Goal: Information Seeking & Learning: Learn about a topic

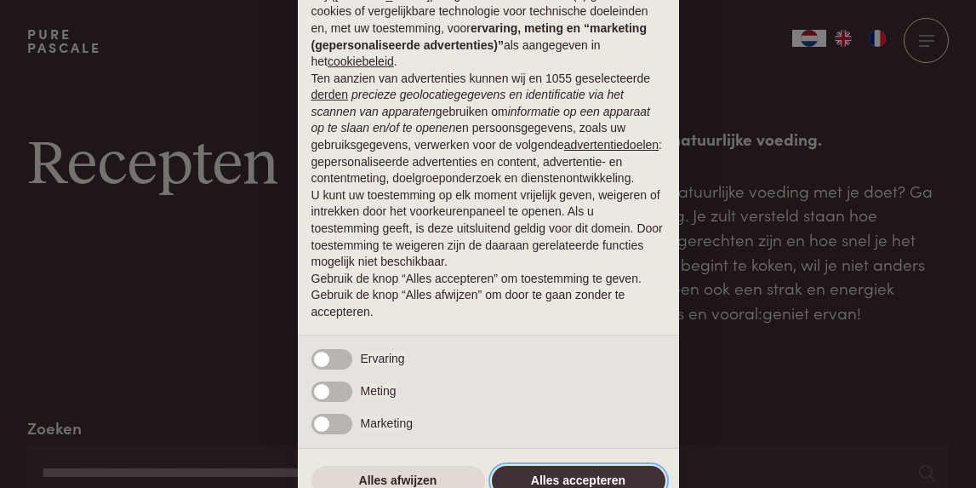
click at [540, 480] on button "Alles accepteren" at bounding box center [579, 481] width 174 height 31
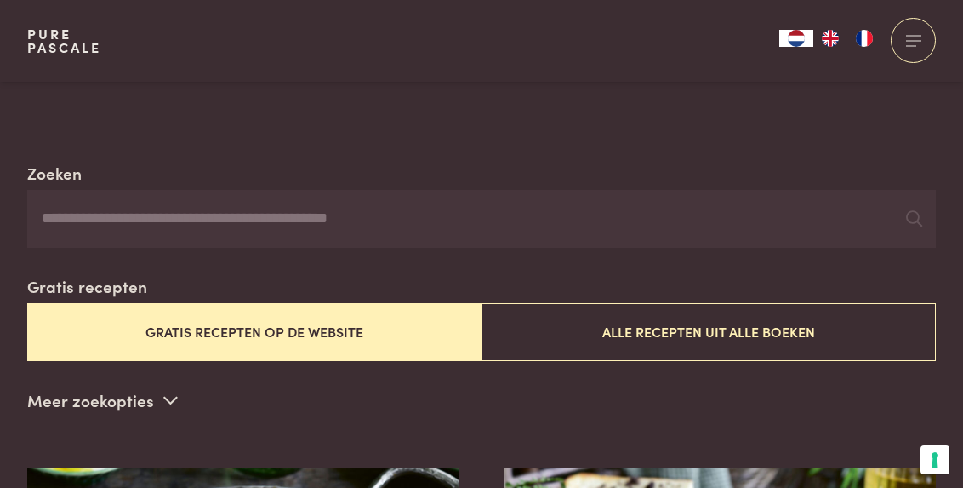
scroll to position [259, 0]
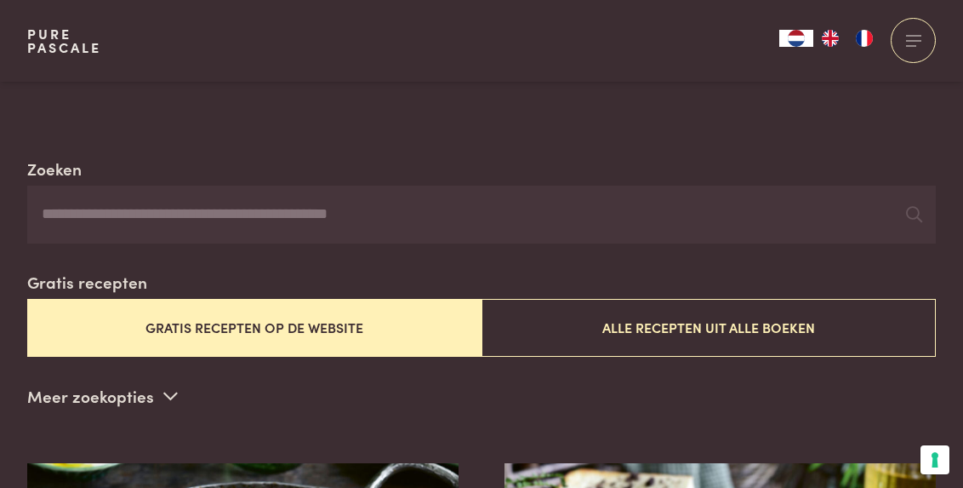
click at [216, 212] on input "Zoeken" at bounding box center [481, 215] width 909 height 58
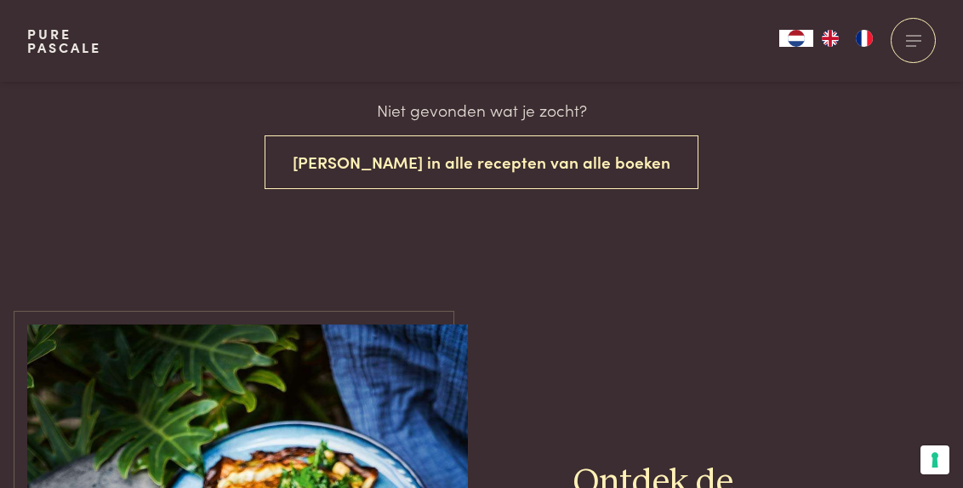
scroll to position [620, 0]
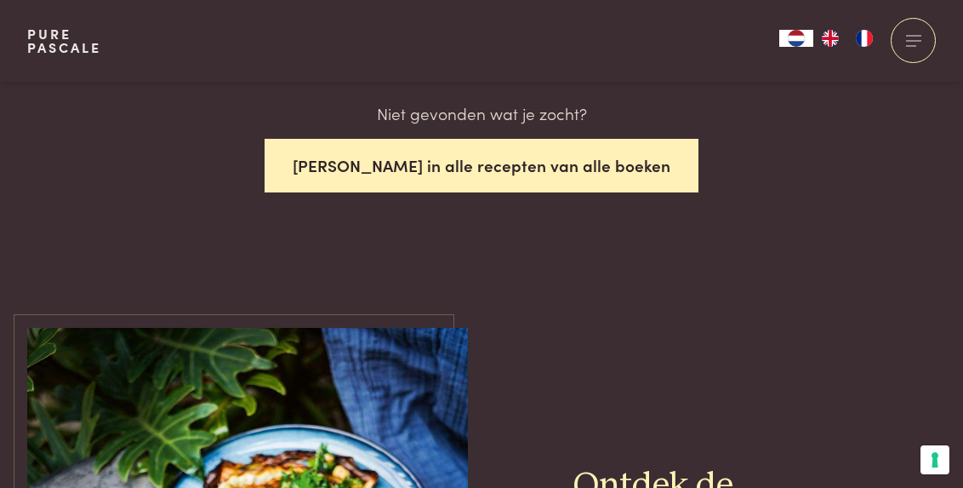
type input "**********"
click at [447, 168] on button "Zoek in alle recepten van alle boeken" at bounding box center [482, 166] width 434 height 54
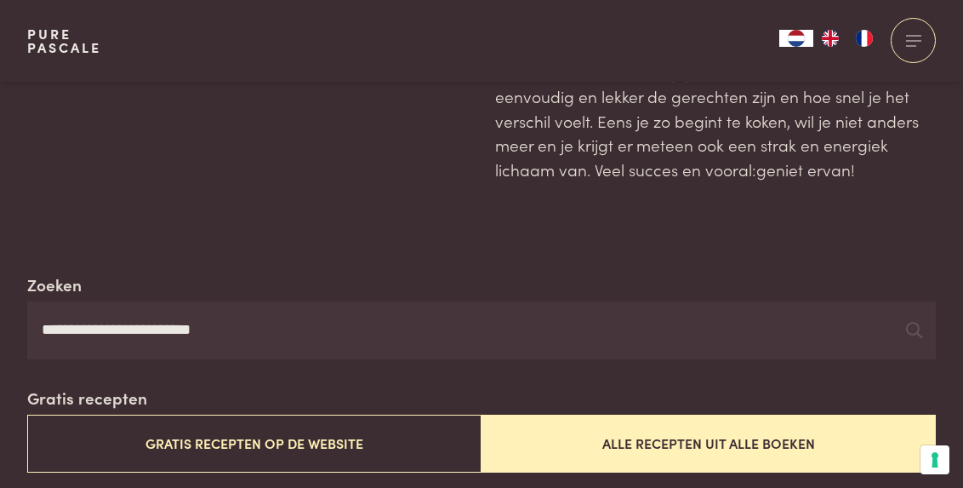
scroll to position [167, 0]
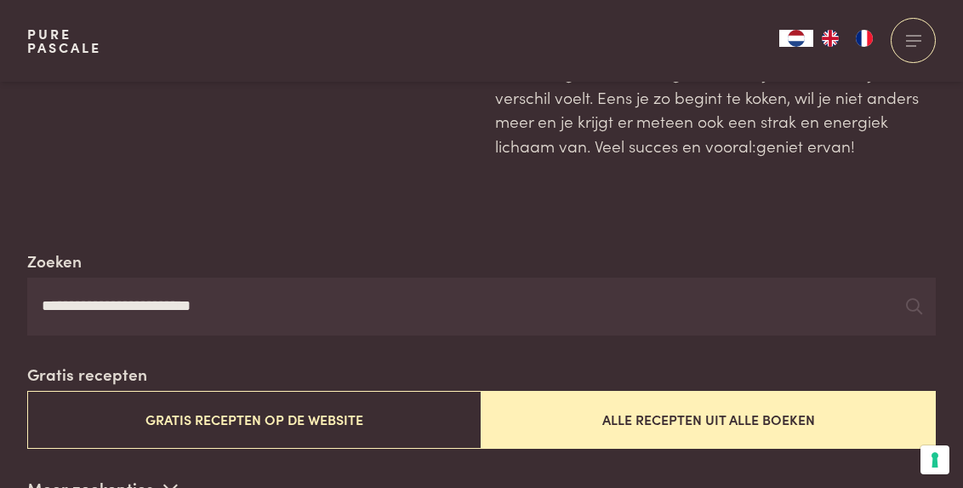
click at [209, 317] on input "**********" at bounding box center [481, 306] width 909 height 58
click at [916, 302] on icon at bounding box center [914, 306] width 16 height 16
click at [913, 298] on icon at bounding box center [914, 306] width 16 height 16
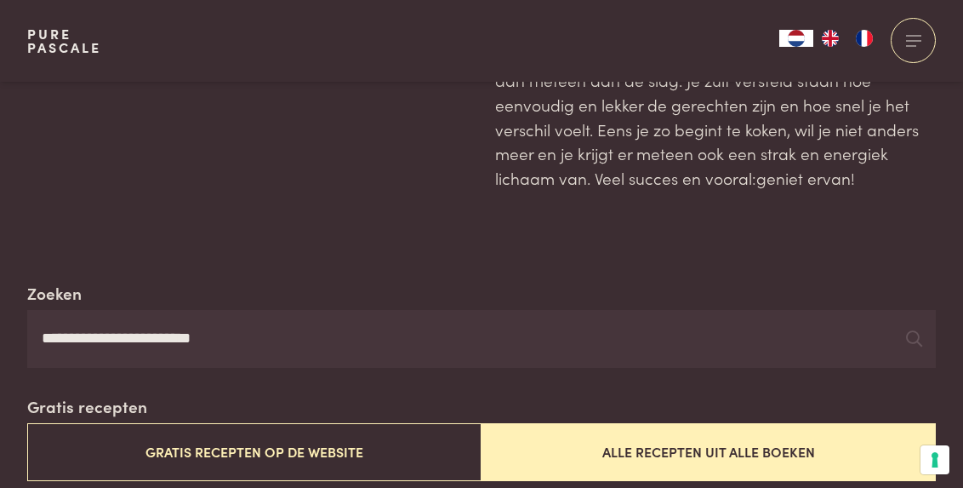
scroll to position [140, 0]
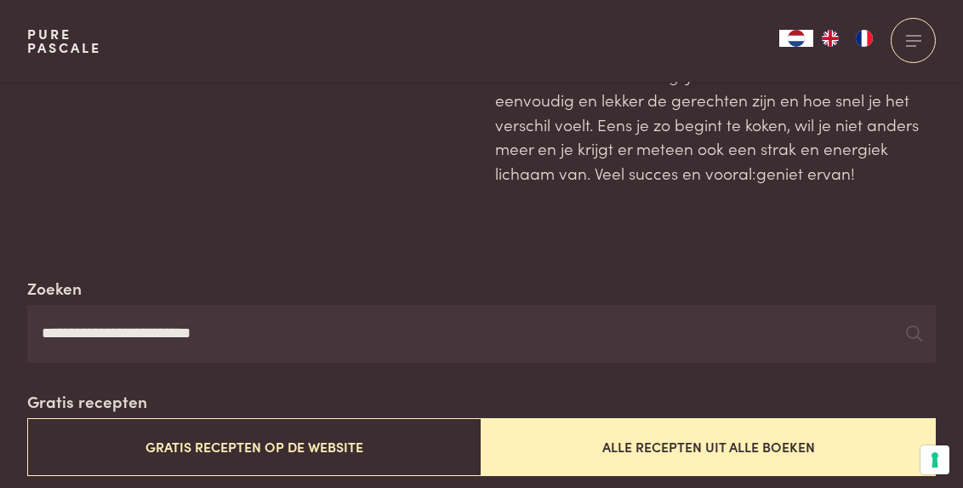
click at [184, 340] on input "**********" at bounding box center [481, 334] width 909 height 58
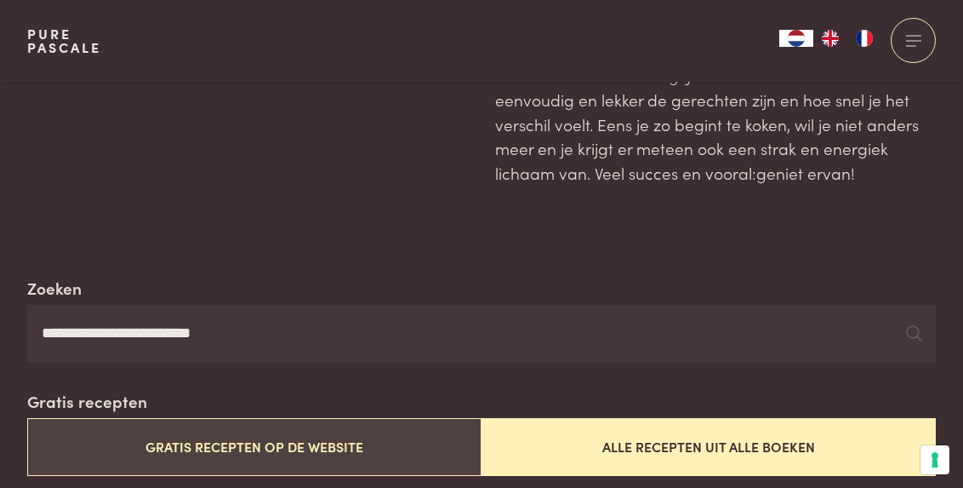
click at [178, 444] on button "Gratis recepten op de website" at bounding box center [254, 446] width 455 height 57
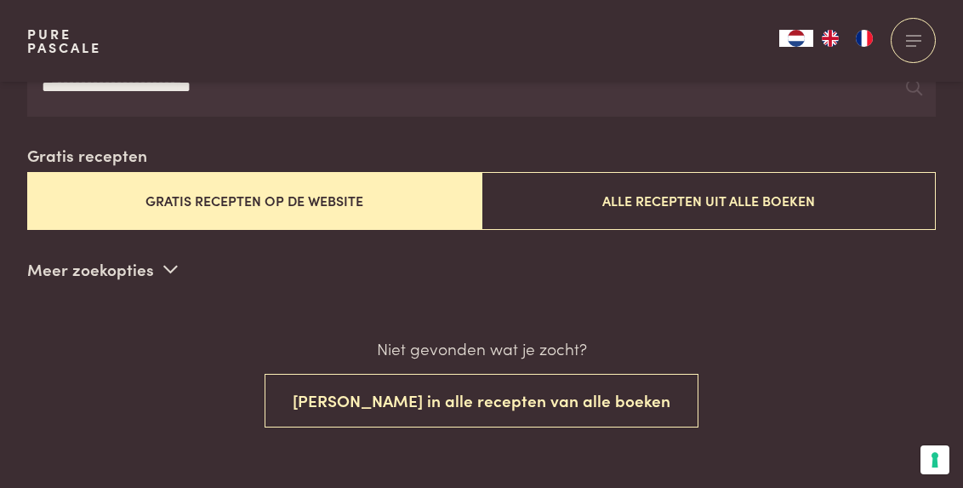
scroll to position [386, 0]
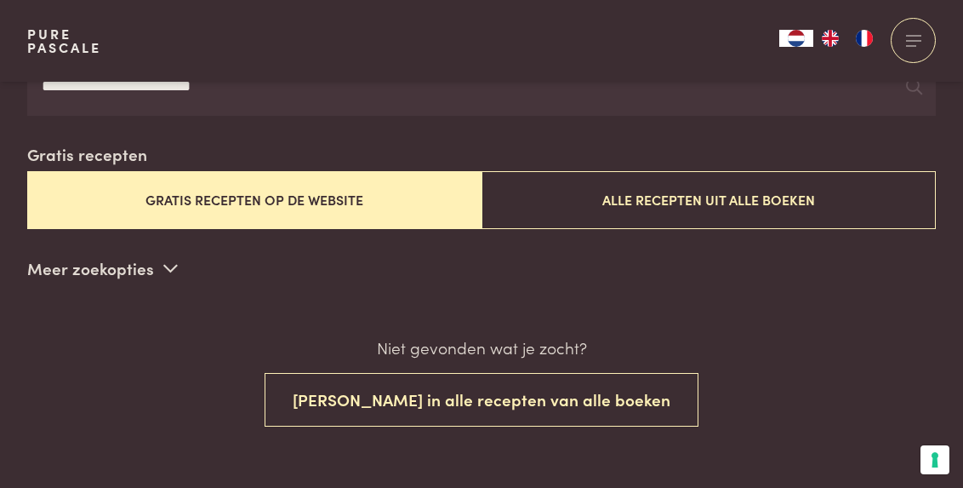
click at [118, 264] on p "Meer zoekopties" at bounding box center [102, 268] width 151 height 26
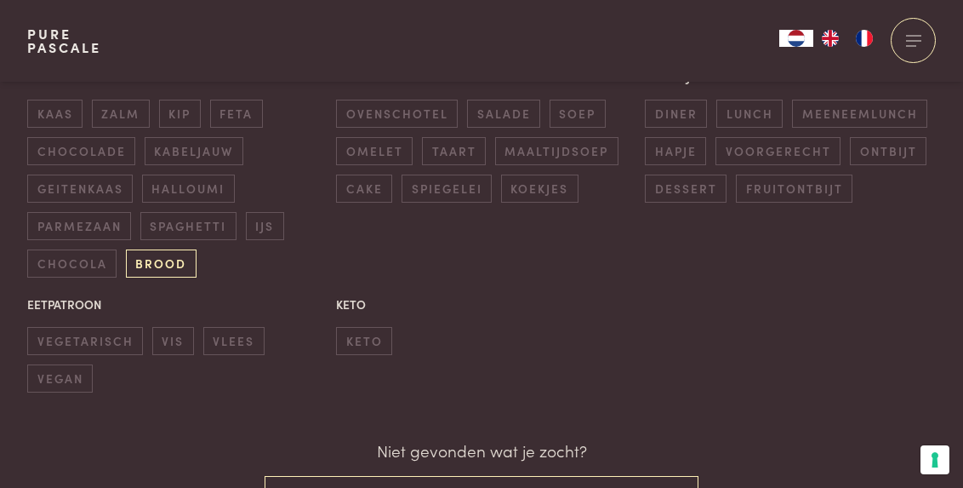
scroll to position [644, 0]
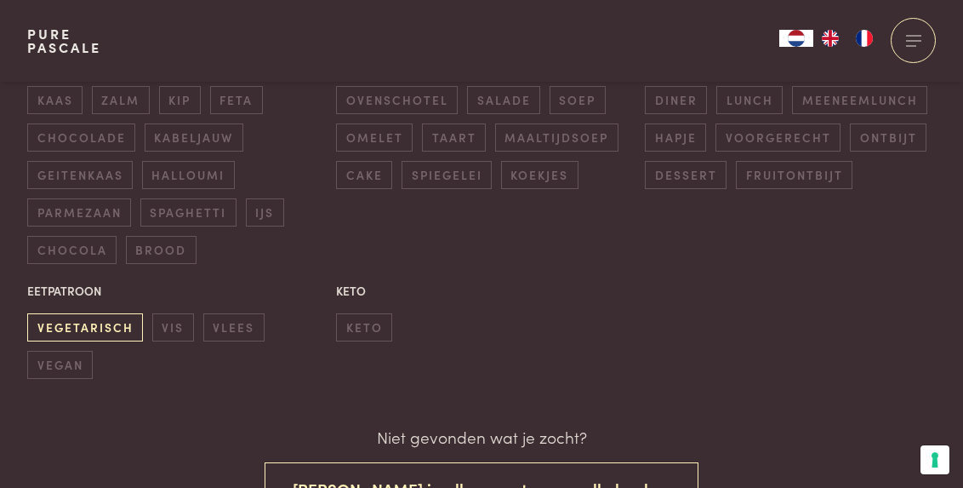
click at [110, 319] on span "vegetarisch" at bounding box center [85, 327] width 116 height 28
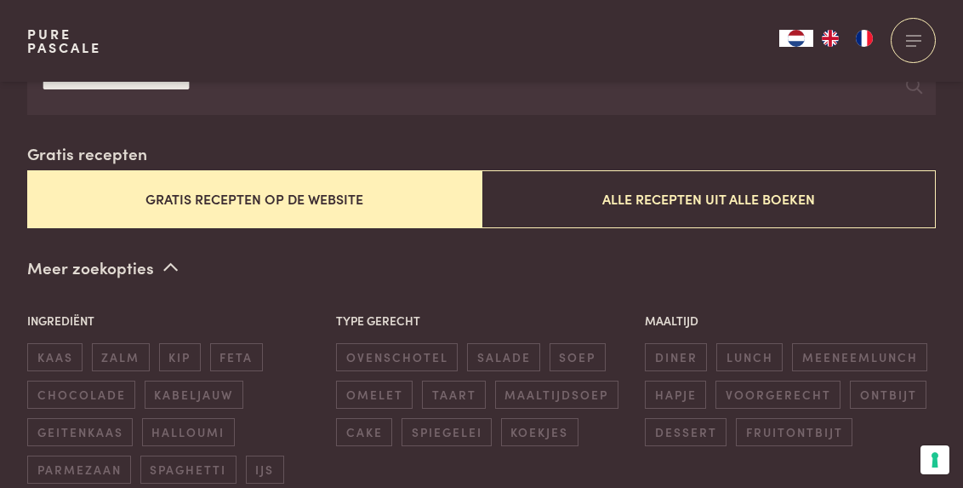
scroll to position [369, 0]
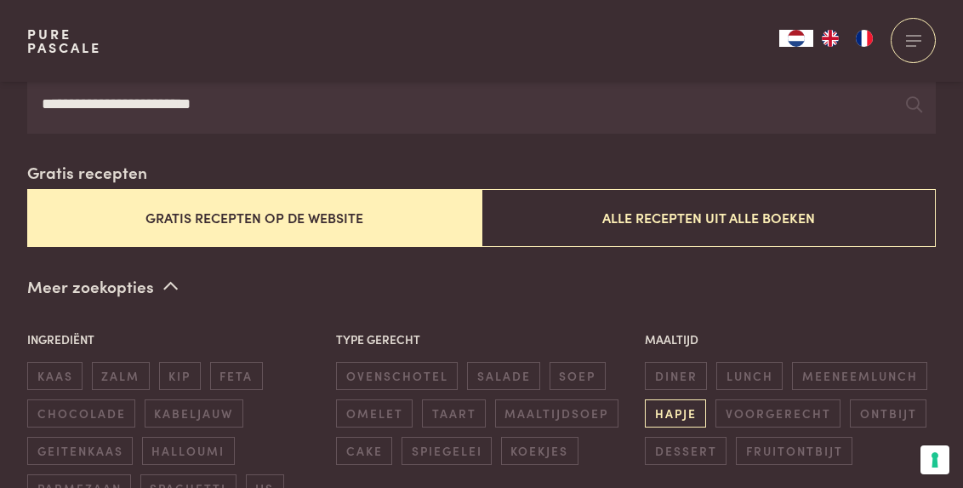
click at [676, 404] on span "hapje" at bounding box center [675, 413] width 61 height 28
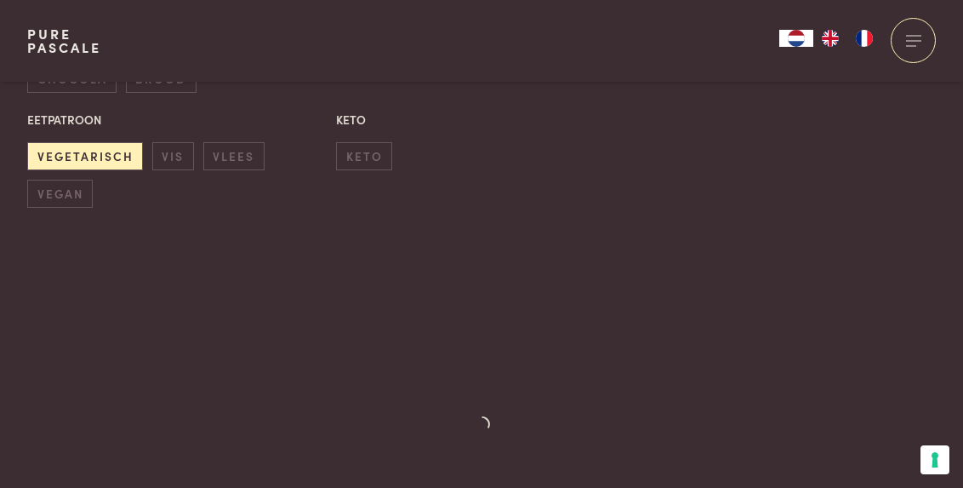
scroll to position [838, 0]
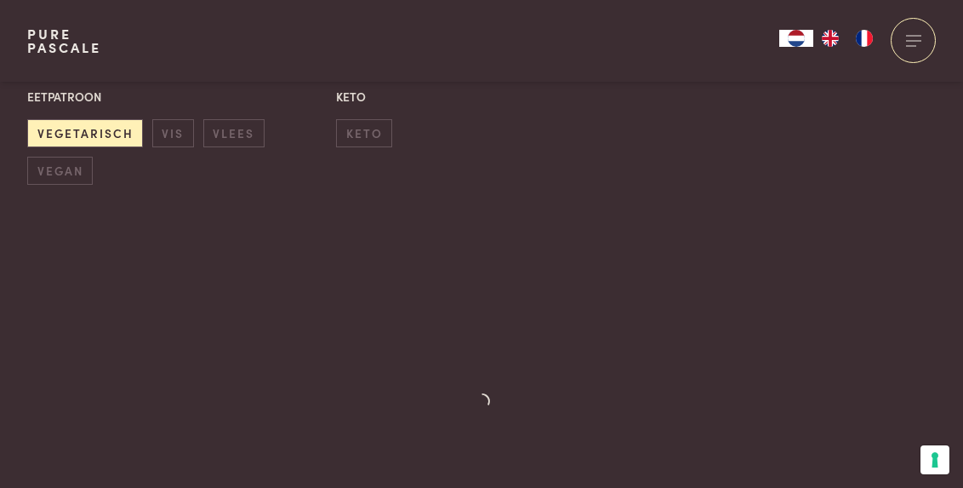
click at [476, 396] on icon at bounding box center [481, 415] width 31 height 54
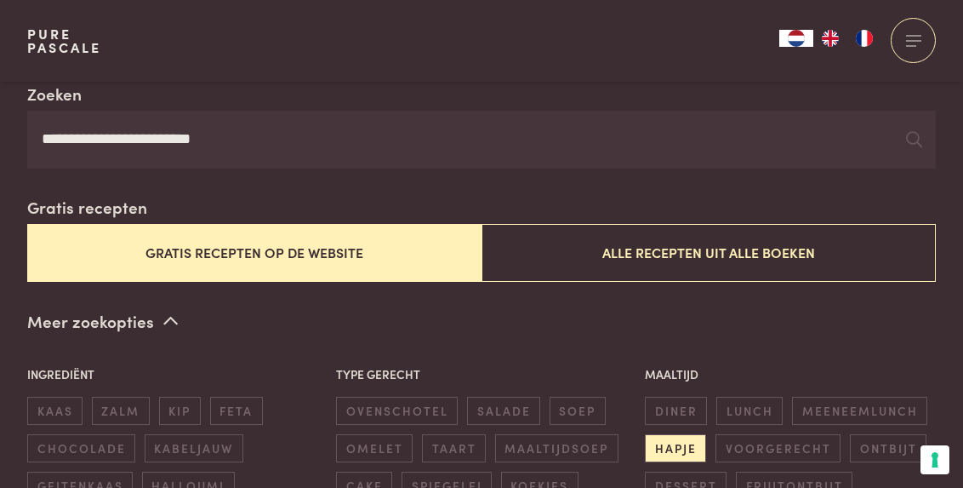
scroll to position [334, 0]
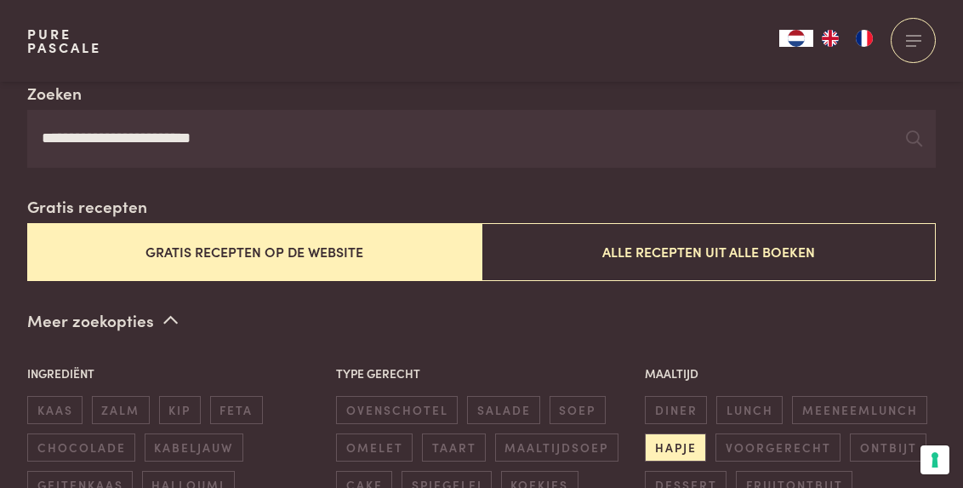
click at [445, 249] on button "Gratis recepten op de website" at bounding box center [254, 251] width 455 height 57
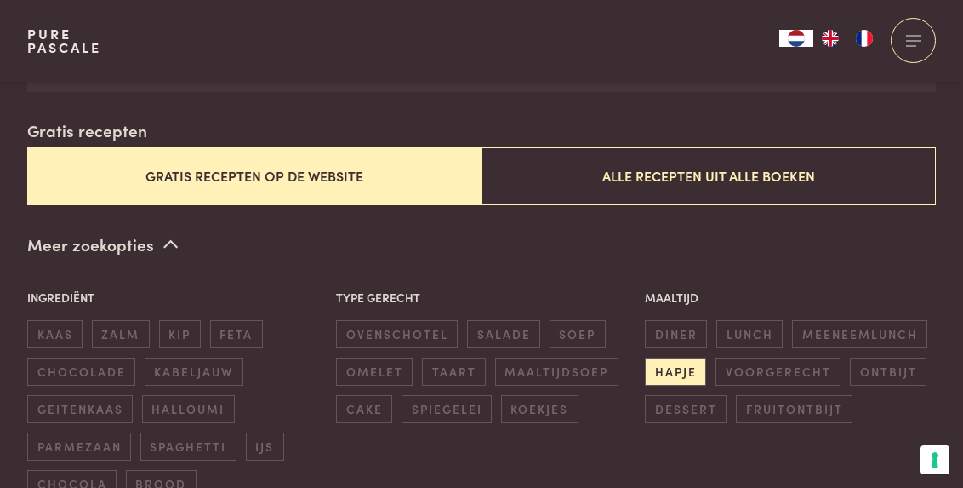
scroll to position [411, 0]
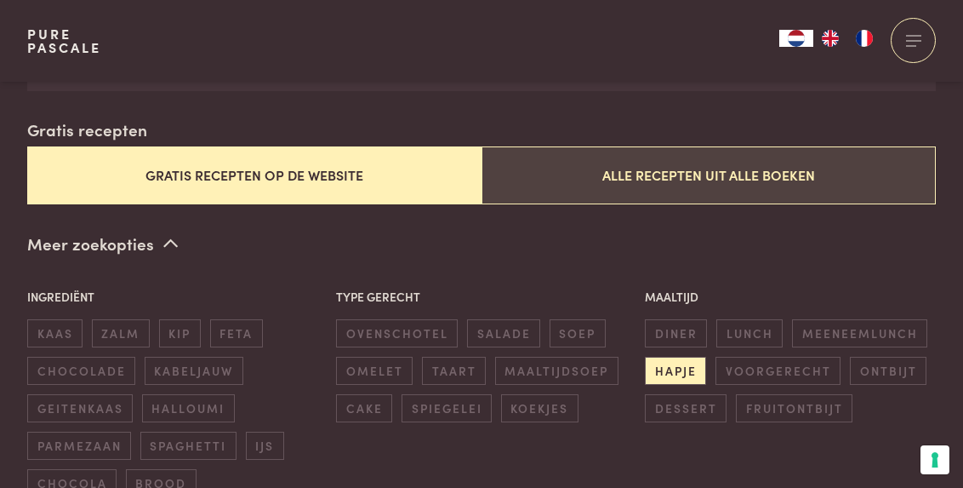
click at [607, 182] on button "Alle recepten uit alle boeken" at bounding box center [709, 174] width 455 height 57
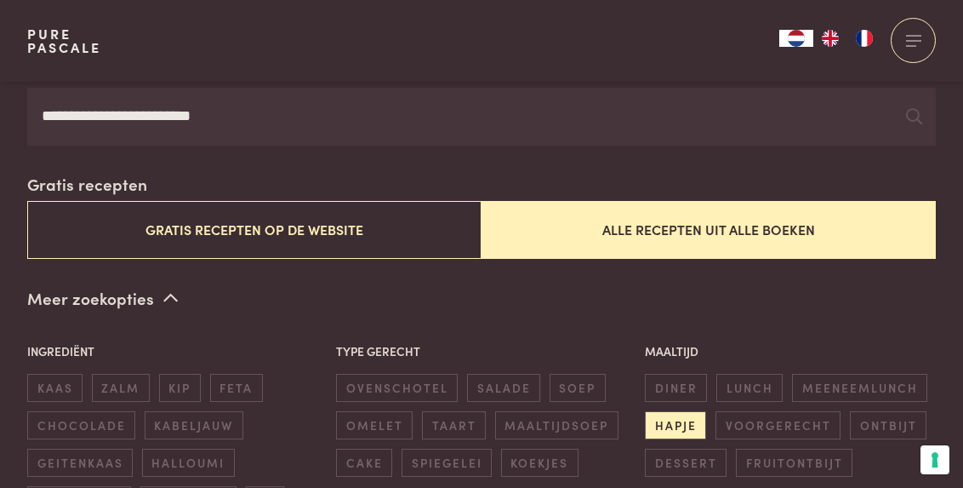
scroll to position [337, 0]
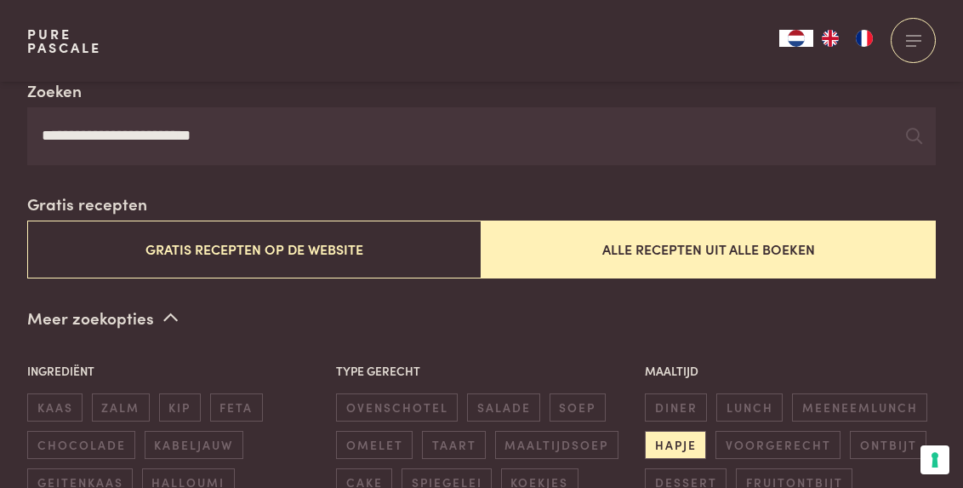
click at [934, 458] on button "Uw voorkeuren voor toestemming voor trackingtechnologieën" at bounding box center [935, 459] width 29 height 29
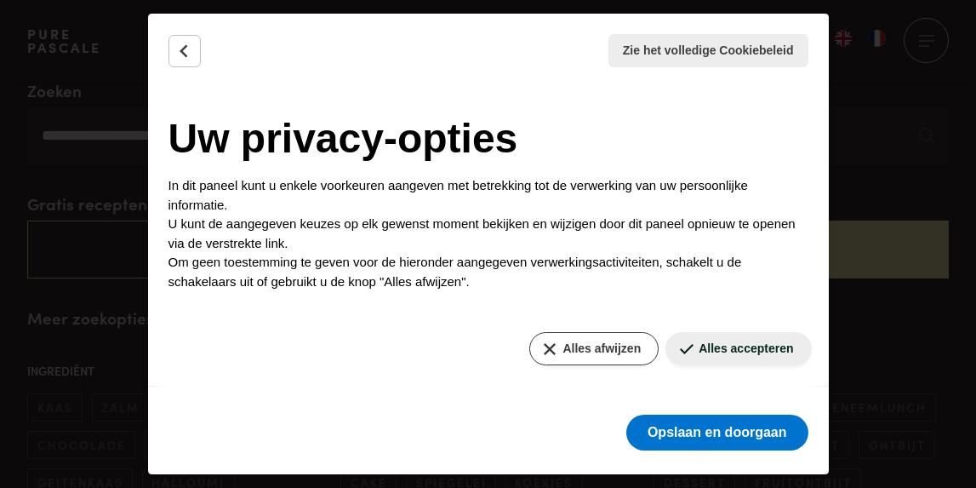
click at [626, 357] on button "Alles afwijzen" at bounding box center [593, 348] width 129 height 33
click at [601, 340] on button "Alles afwijzen" at bounding box center [593, 348] width 129 height 33
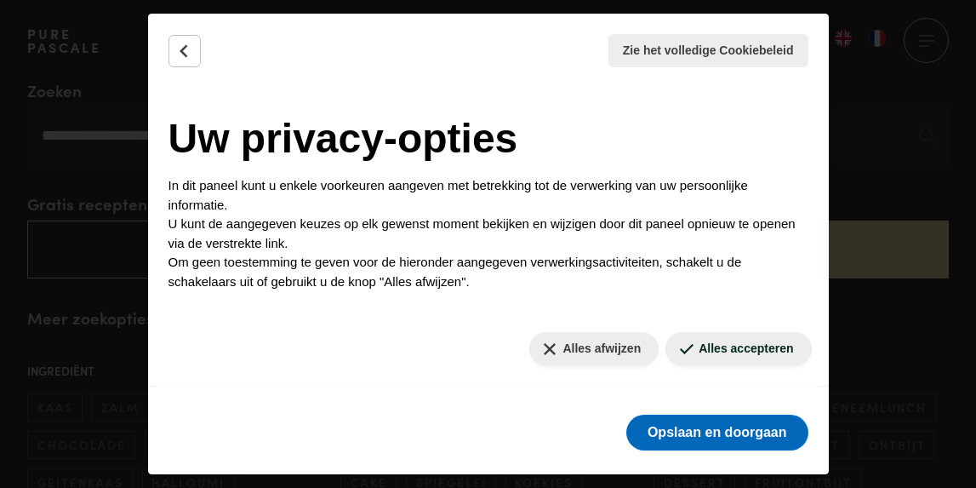
click at [673, 434] on button "Opslaan en doorgaan" at bounding box center [717, 433] width 182 height 36
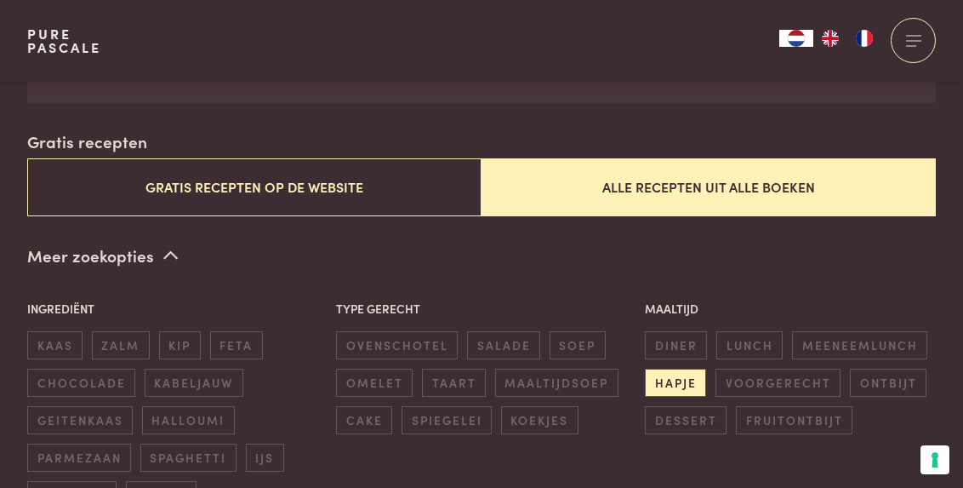
scroll to position [409, 0]
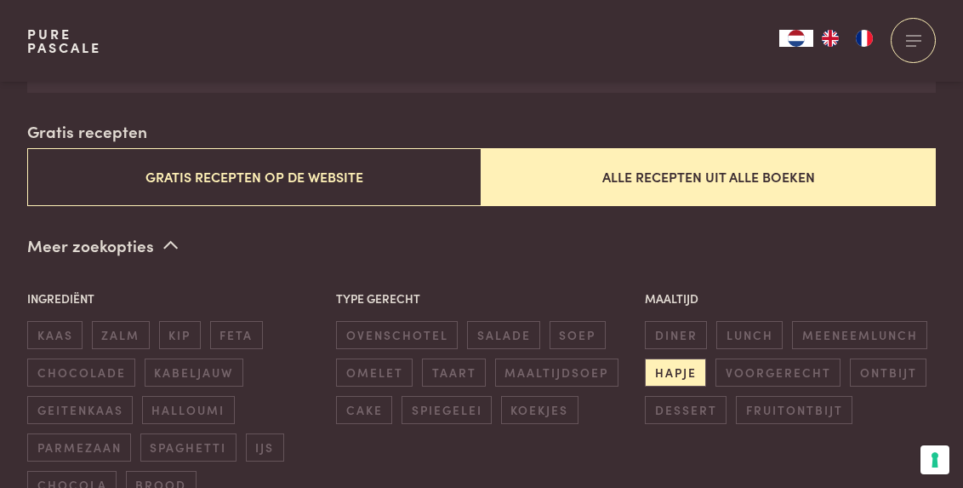
click at [164, 240] on icon at bounding box center [170, 245] width 14 height 16
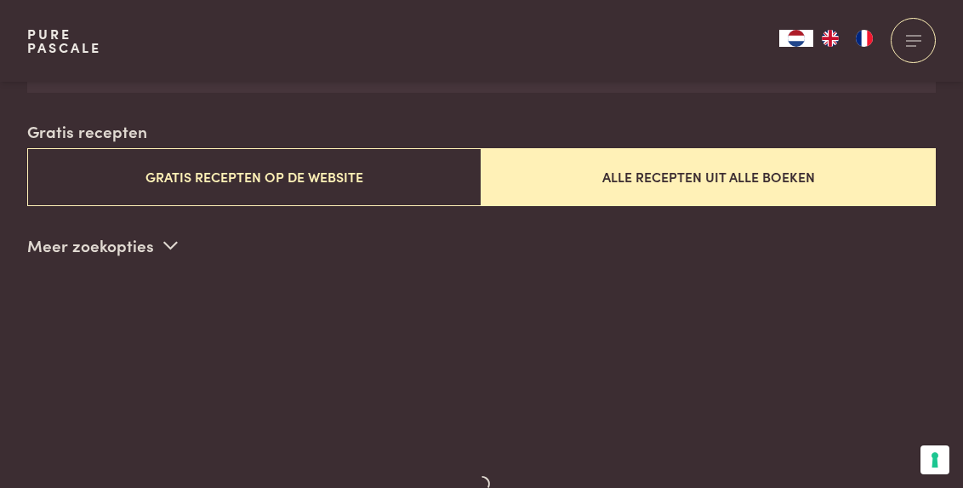
click at [163, 240] on icon at bounding box center [170, 245] width 14 height 16
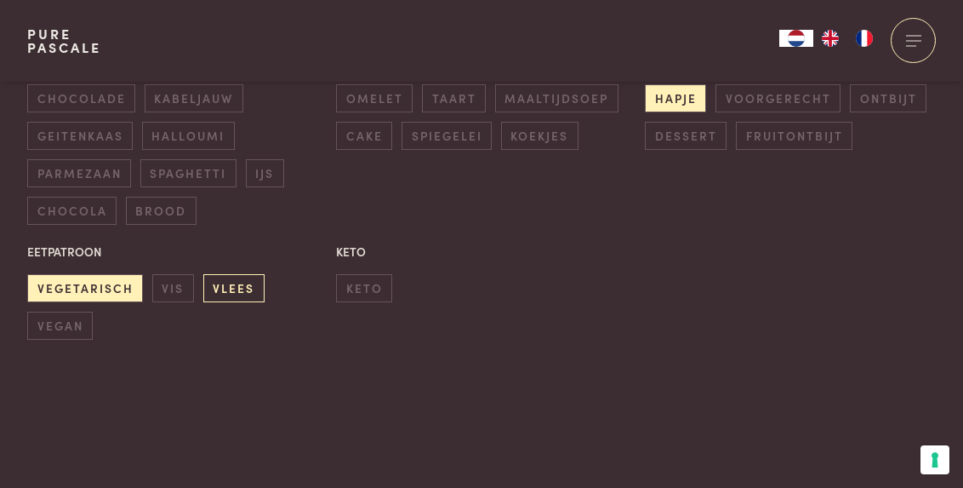
scroll to position [687, 0]
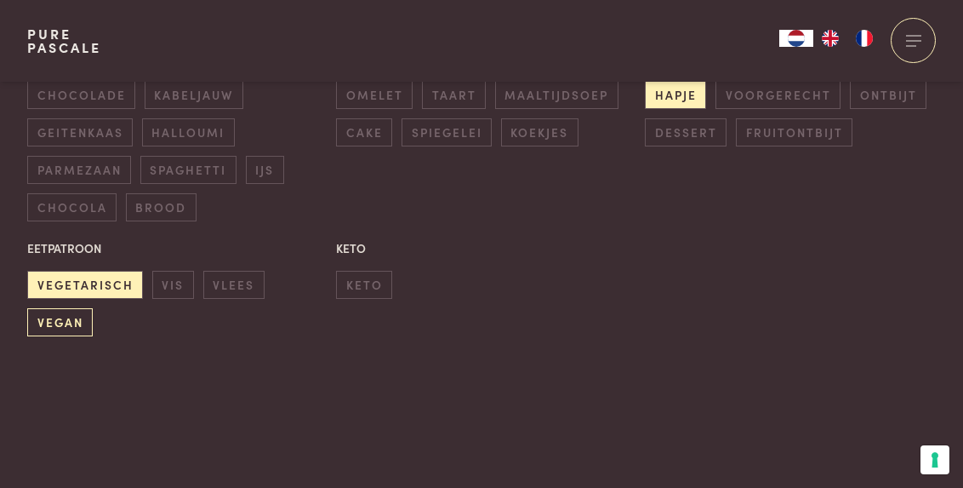
click at [70, 317] on span "vegan" at bounding box center [60, 322] width 66 height 28
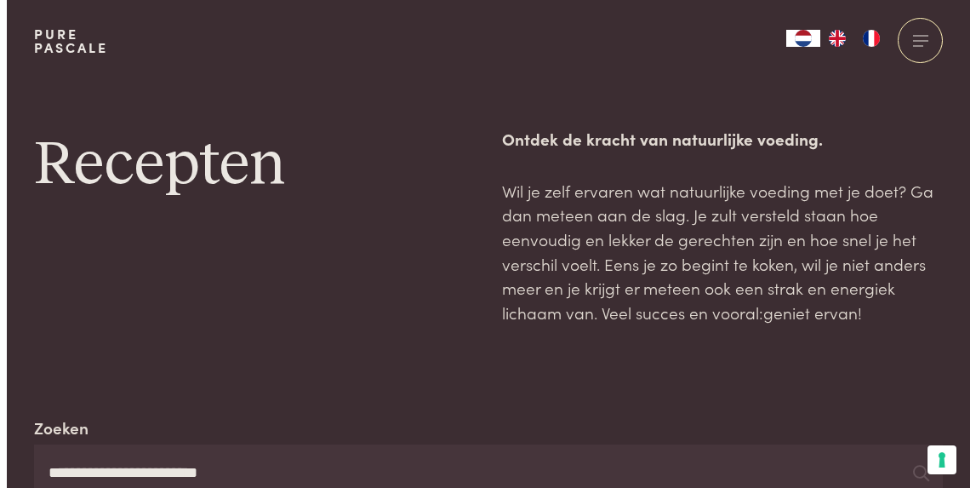
scroll to position [0, 0]
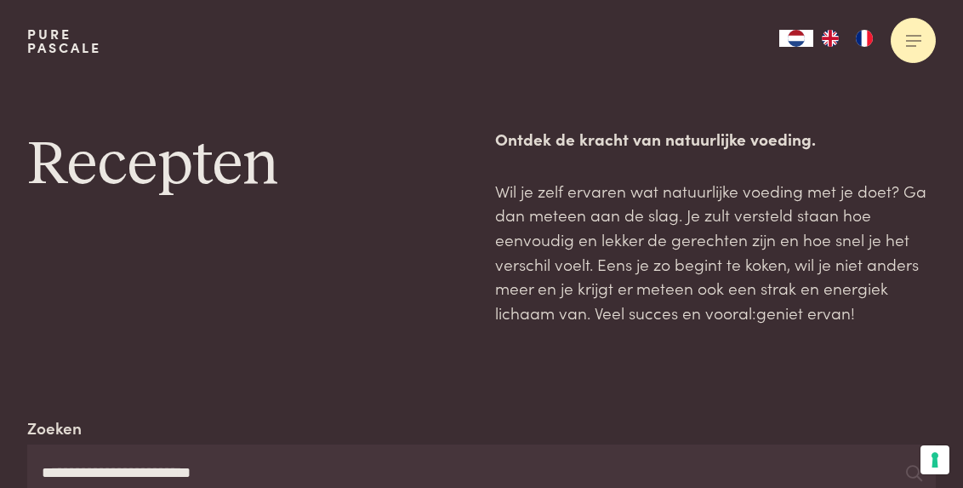
click at [904, 30] on div at bounding box center [913, 40] width 45 height 45
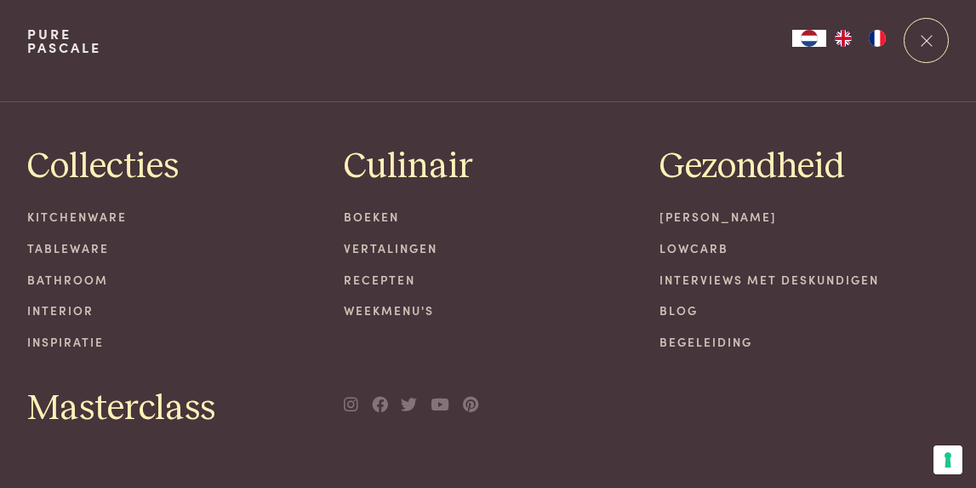
click at [373, 281] on link "Recepten" at bounding box center [488, 280] width 289 height 18
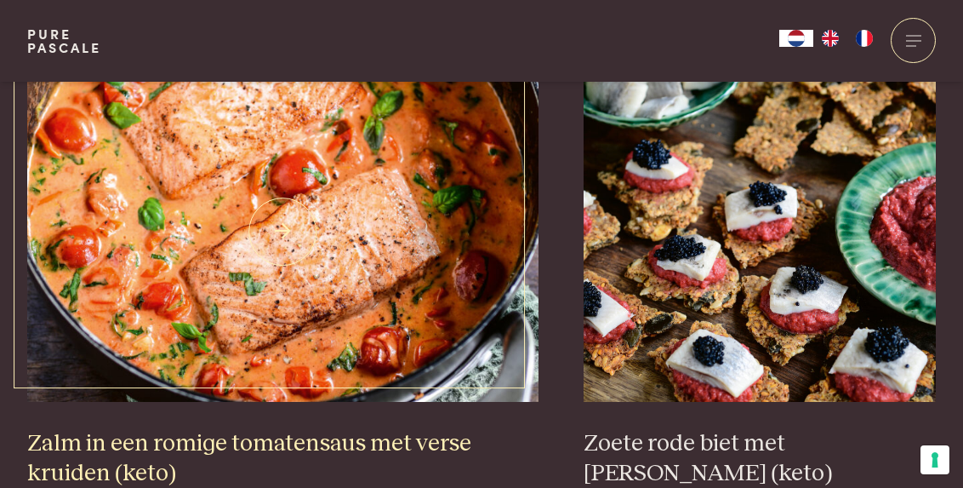
scroll to position [2985, 0]
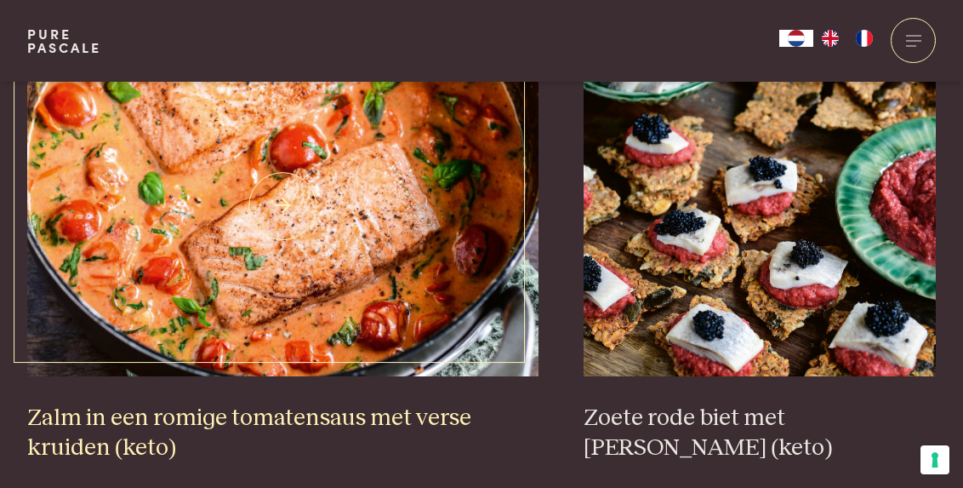
click at [283, 403] on h3 "Zalm in een romige tomatensaus met verse kruiden (keto)" at bounding box center [283, 432] width 512 height 59
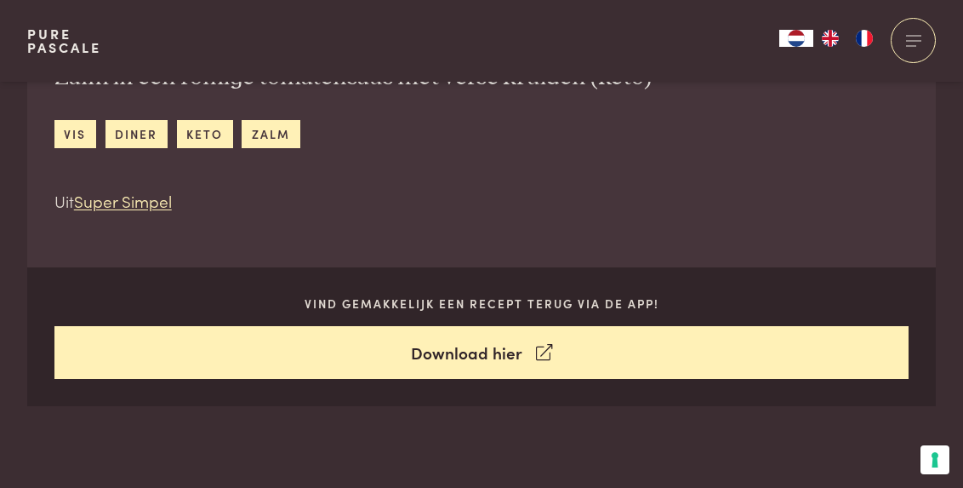
scroll to position [684, 0]
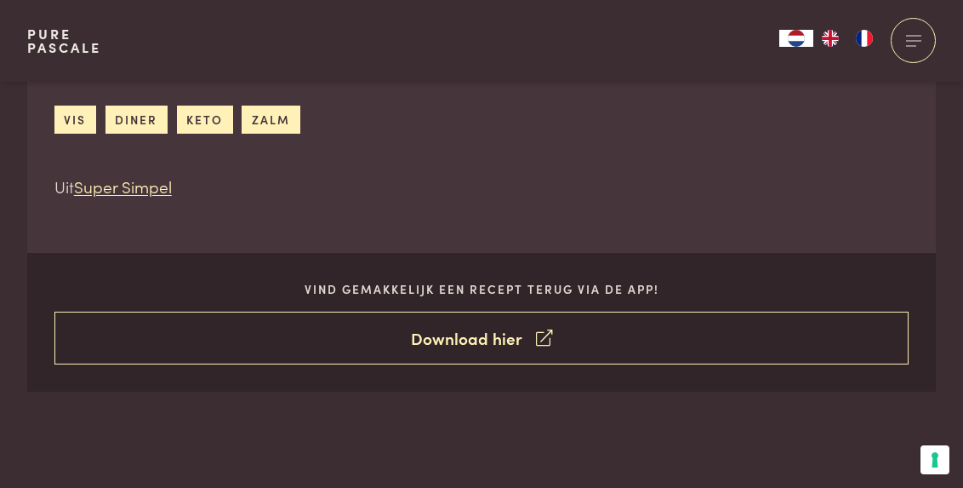
click at [473, 338] on link "Download hier" at bounding box center [481, 339] width 855 height 54
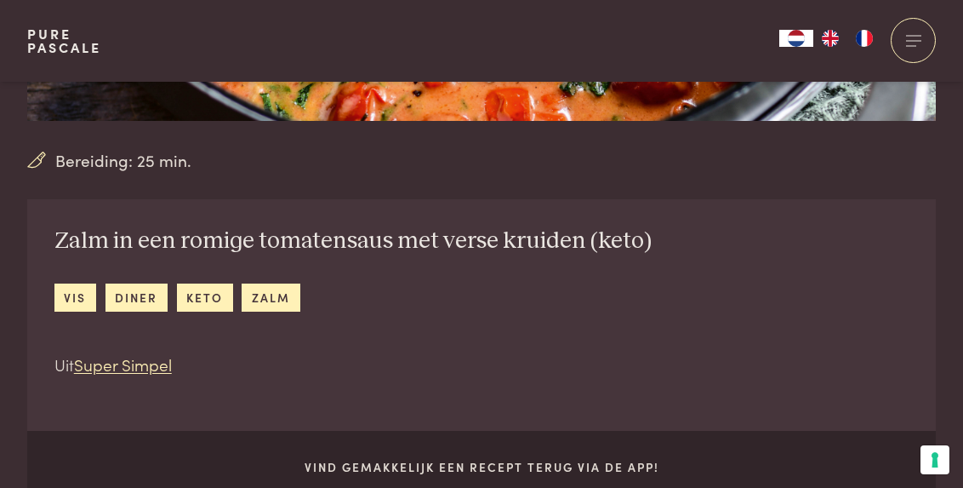
scroll to position [507, 0]
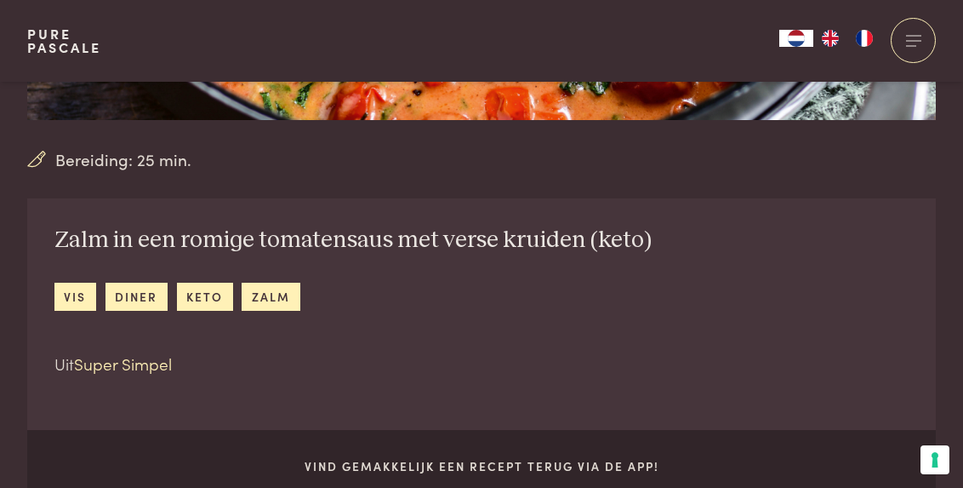
click at [163, 364] on link "Super Simpel" at bounding box center [123, 363] width 98 height 23
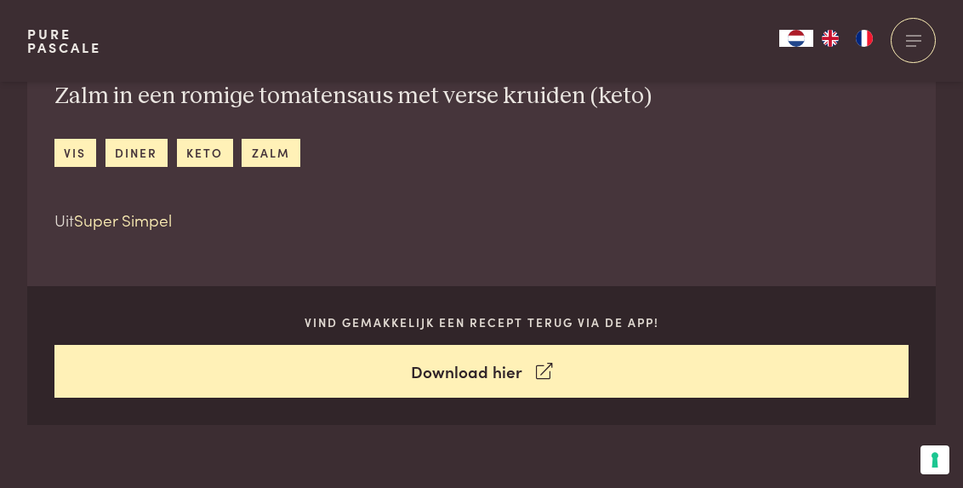
scroll to position [662, 0]
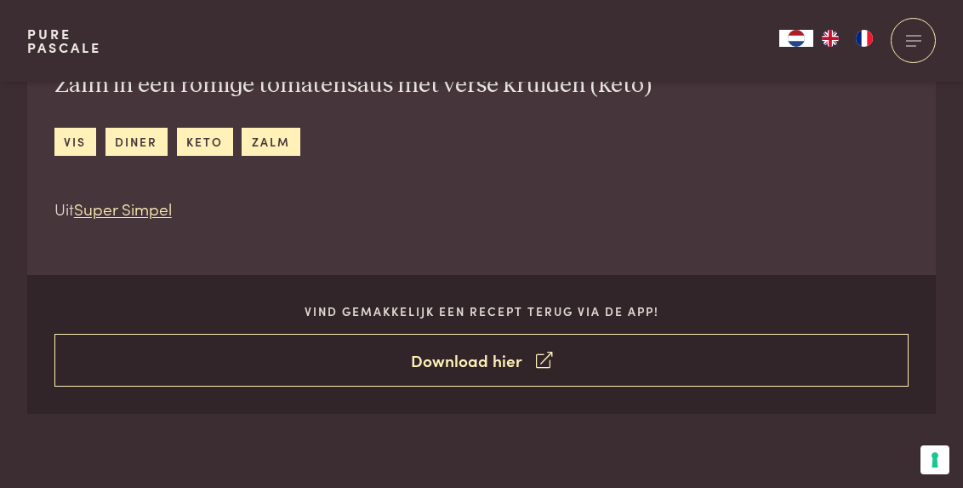
click at [552, 350] on link "Download hier" at bounding box center [481, 361] width 855 height 54
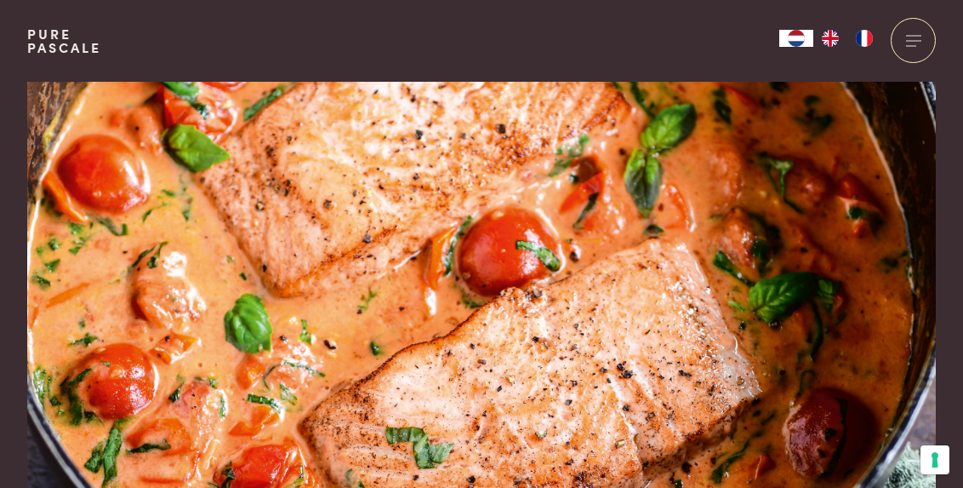
scroll to position [0, 0]
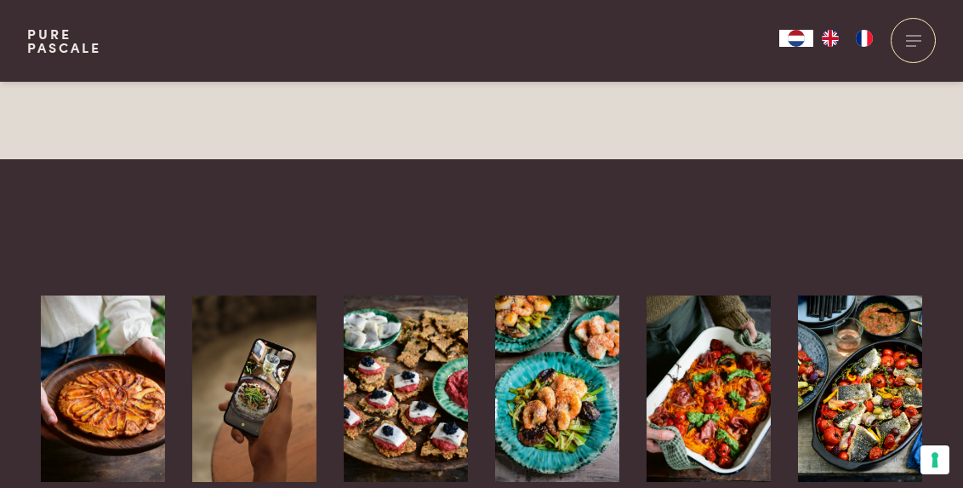
scroll to position [1422, 0]
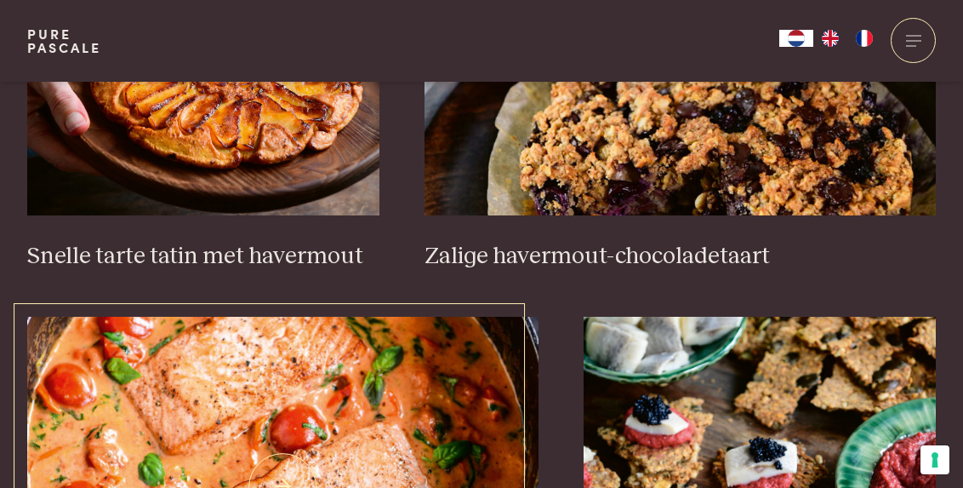
scroll to position [2702, 0]
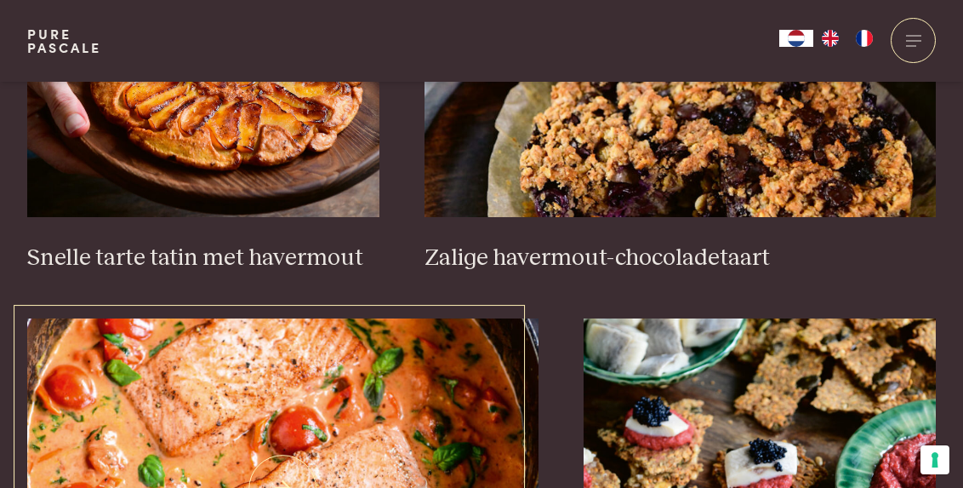
click at [308, 334] on img at bounding box center [283, 488] width 512 height 340
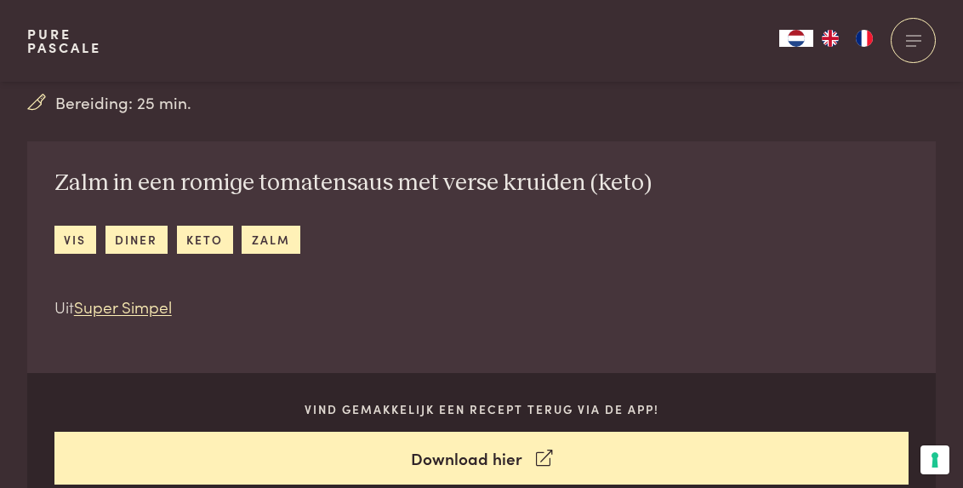
scroll to position [567, 0]
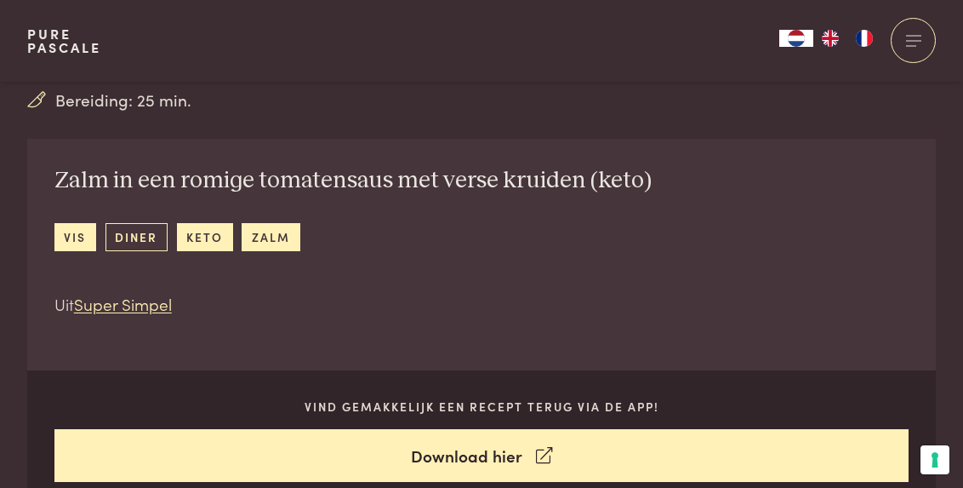
click at [146, 240] on link "diner" at bounding box center [137, 237] width 62 height 28
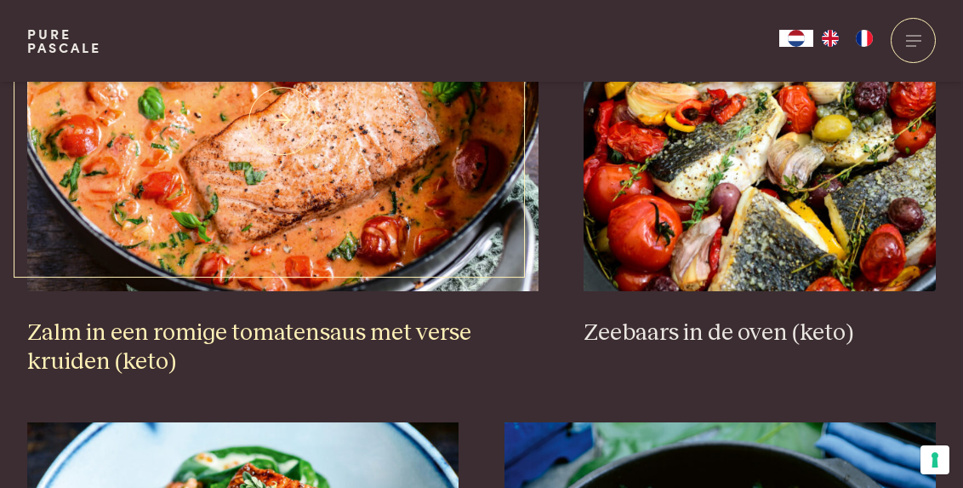
scroll to position [1715, 0]
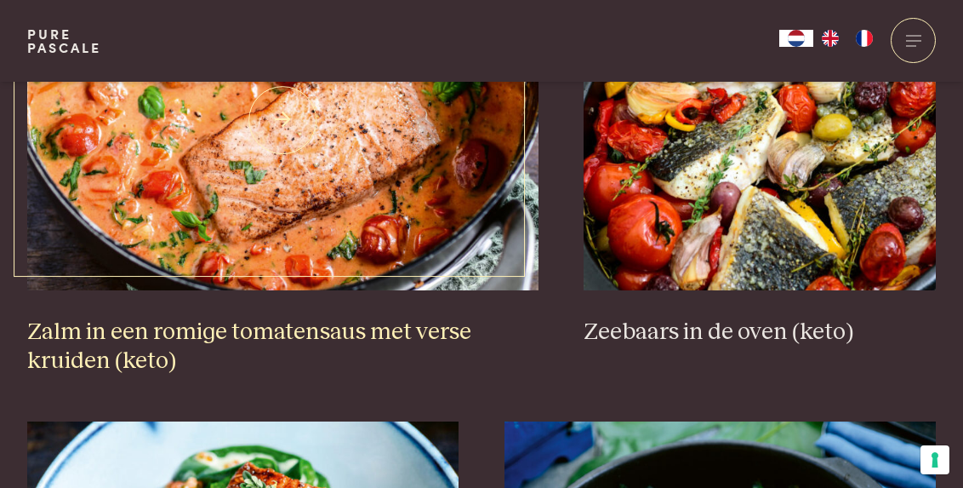
click at [408, 204] on img at bounding box center [283, 120] width 512 height 340
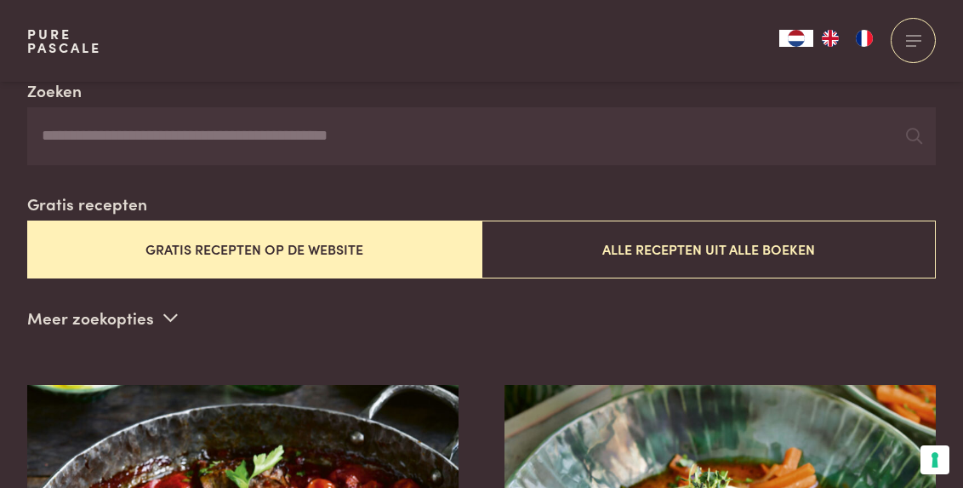
scroll to position [366, 0]
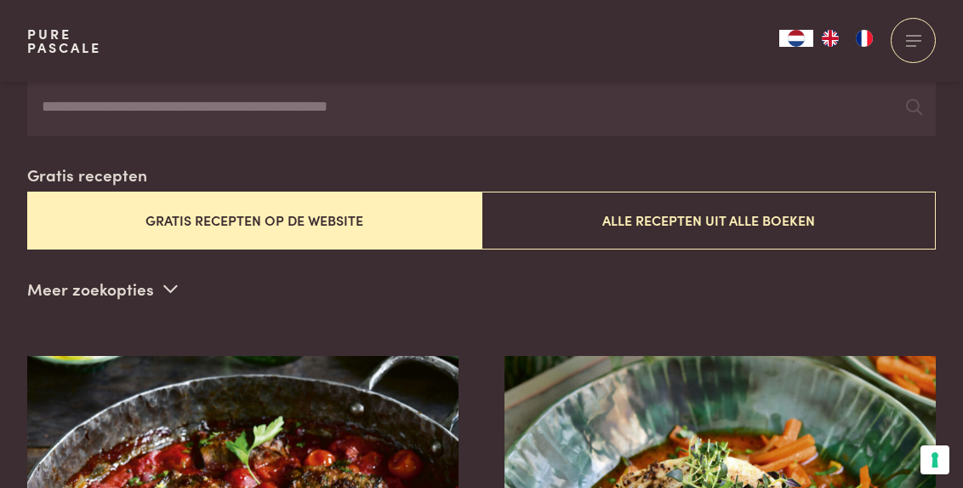
click at [164, 289] on icon at bounding box center [170, 288] width 14 height 16
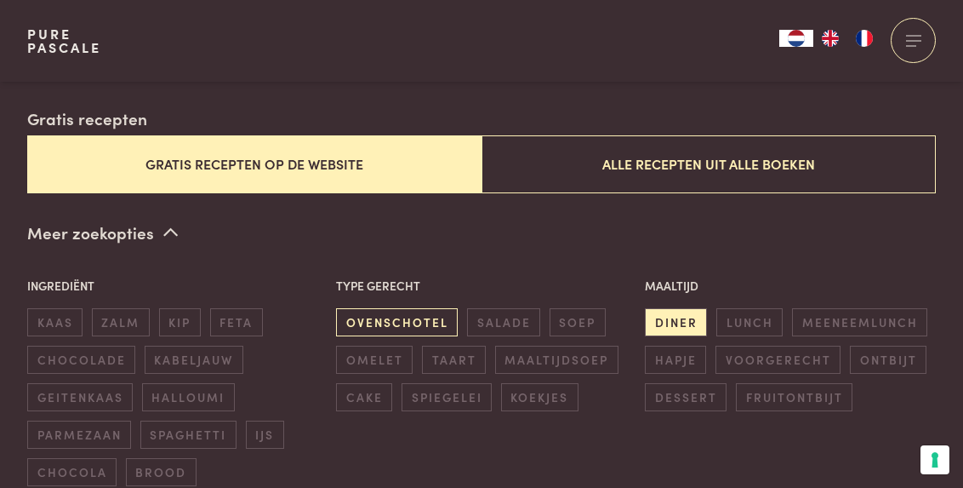
scroll to position [434, 0]
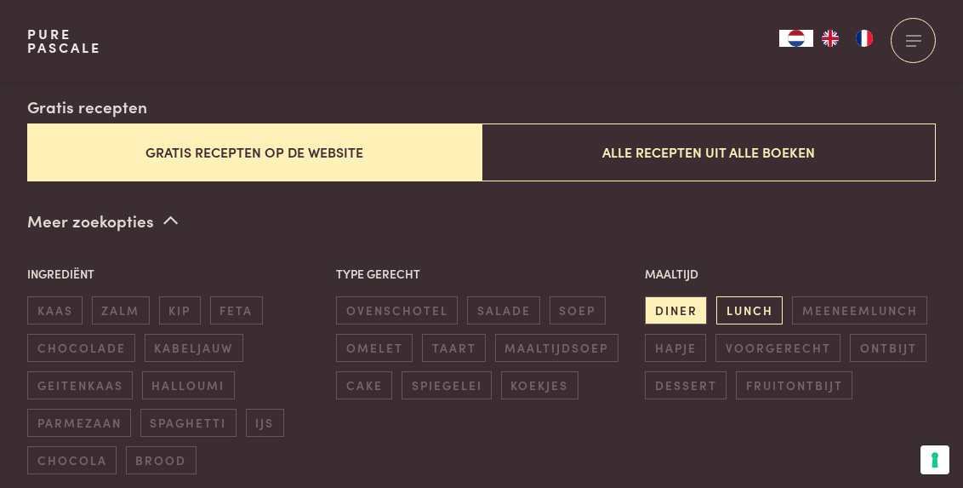
click at [755, 302] on span "lunch" at bounding box center [750, 310] width 66 height 28
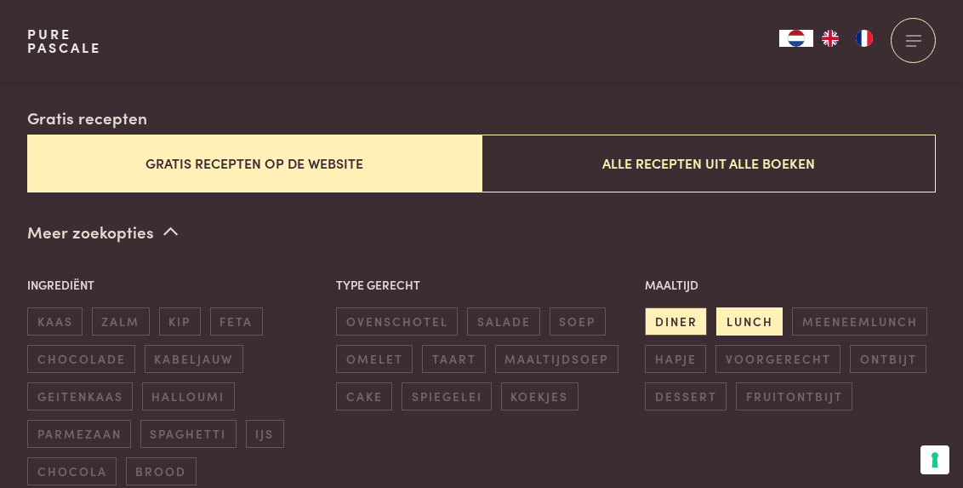
scroll to position [411, 0]
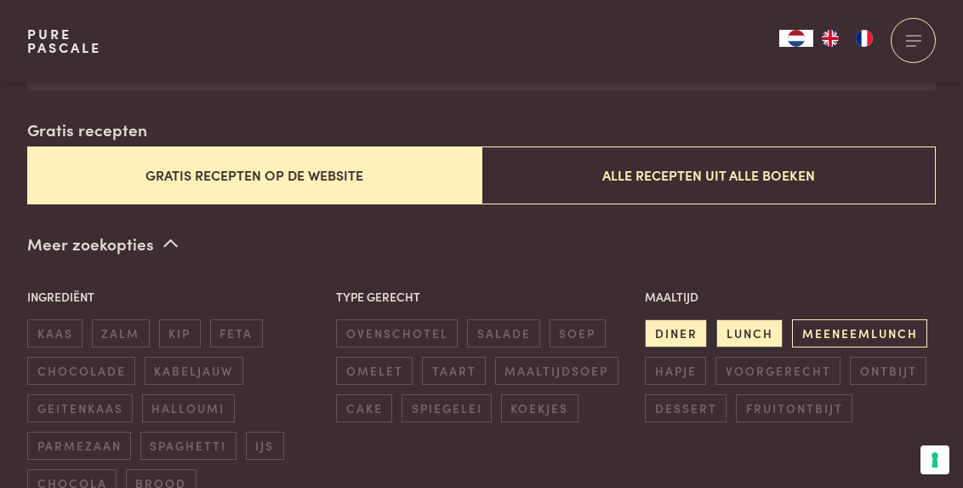
click at [826, 326] on span "meeneemlunch" at bounding box center [859, 333] width 135 height 28
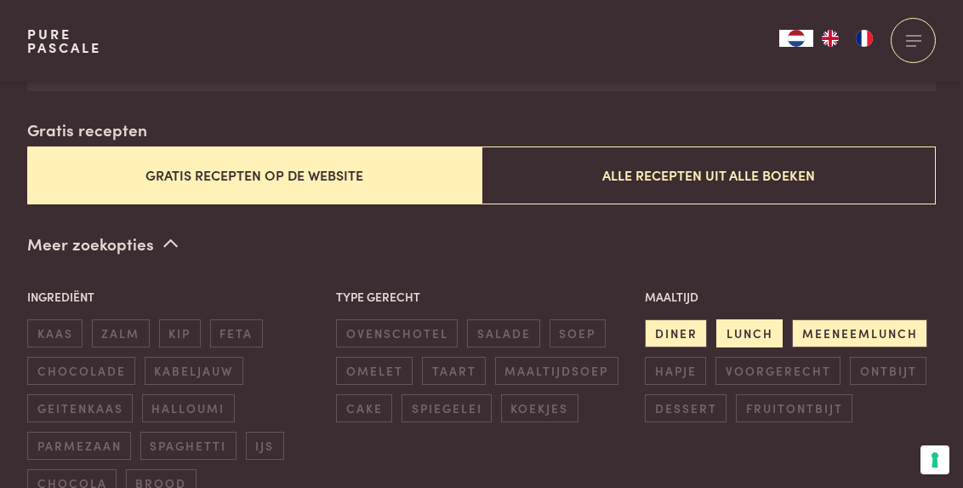
click at [780, 332] on span "lunch" at bounding box center [750, 333] width 66 height 28
click at [689, 335] on span "diner" at bounding box center [676, 333] width 62 height 28
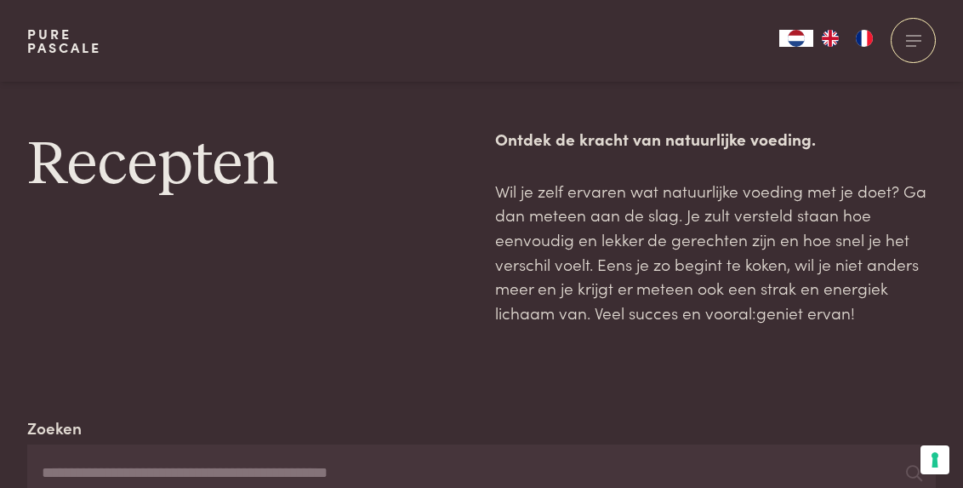
scroll to position [411, 0]
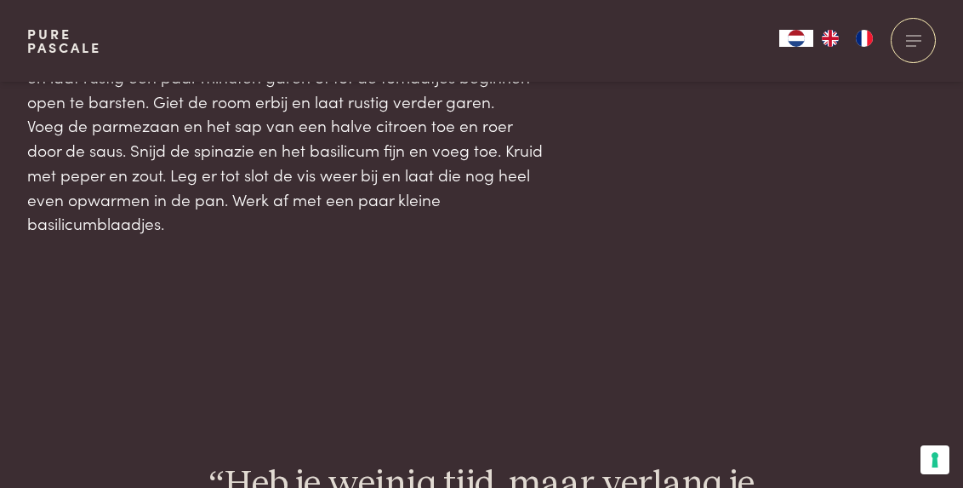
scroll to position [2071, 0]
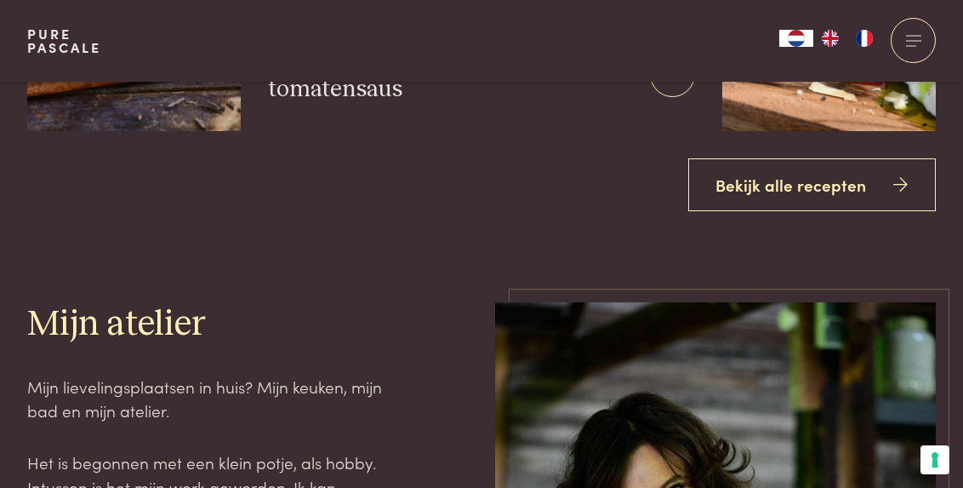
scroll to position [2016, 0]
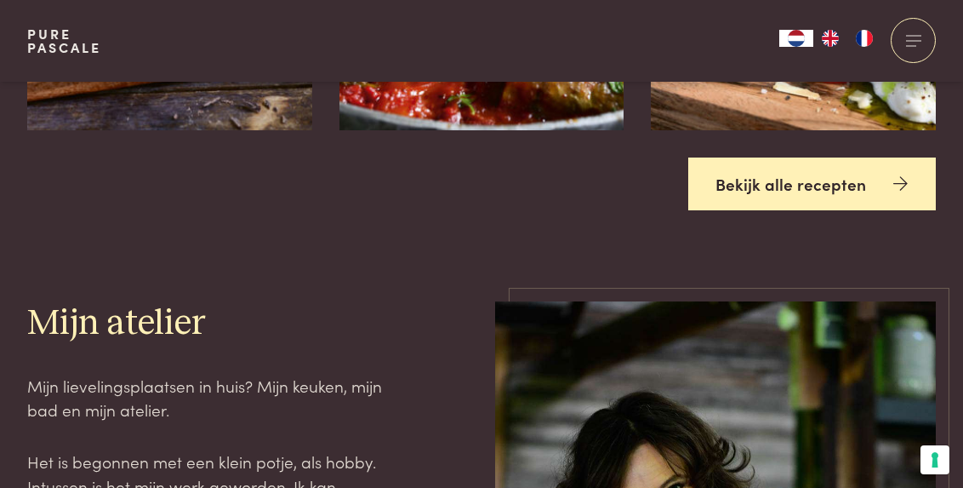
click at [802, 162] on link "Bekijk alle recepten" at bounding box center [813, 184] width 249 height 54
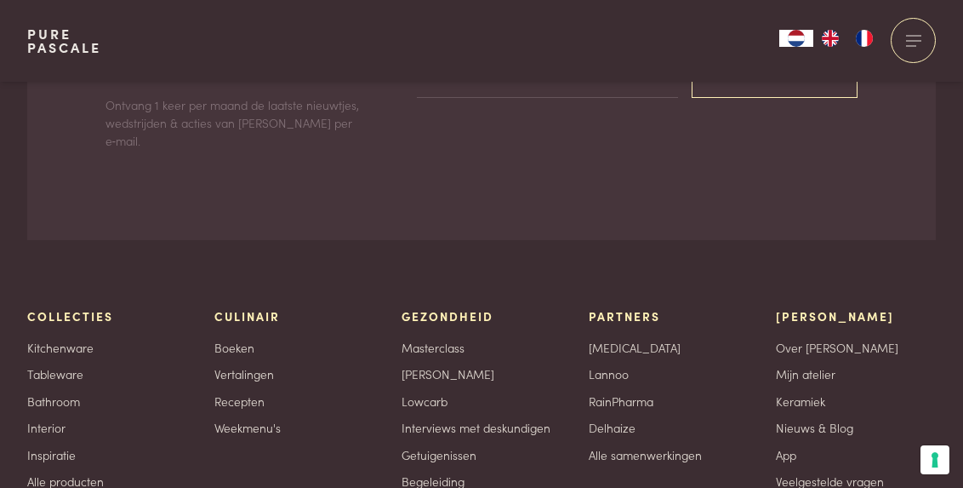
scroll to position [7359, 0]
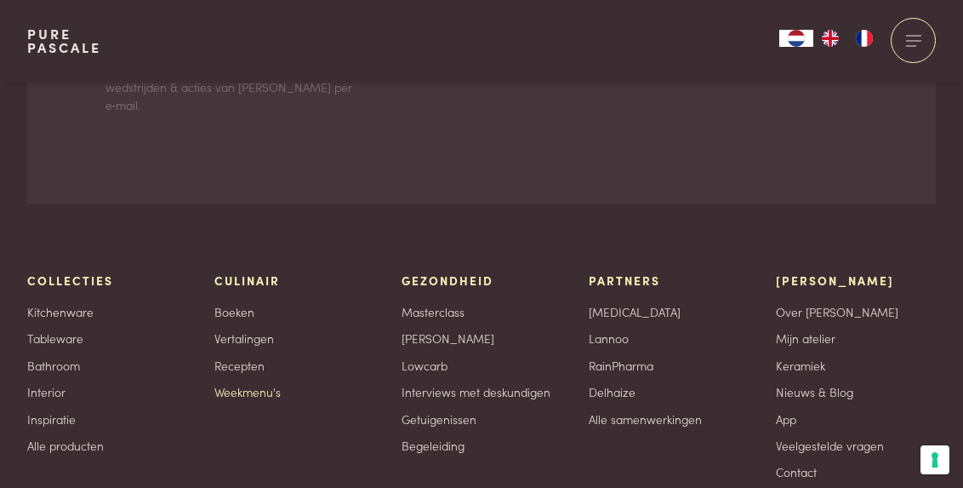
click at [248, 383] on link "Weekmenu's" at bounding box center [247, 392] width 66 height 18
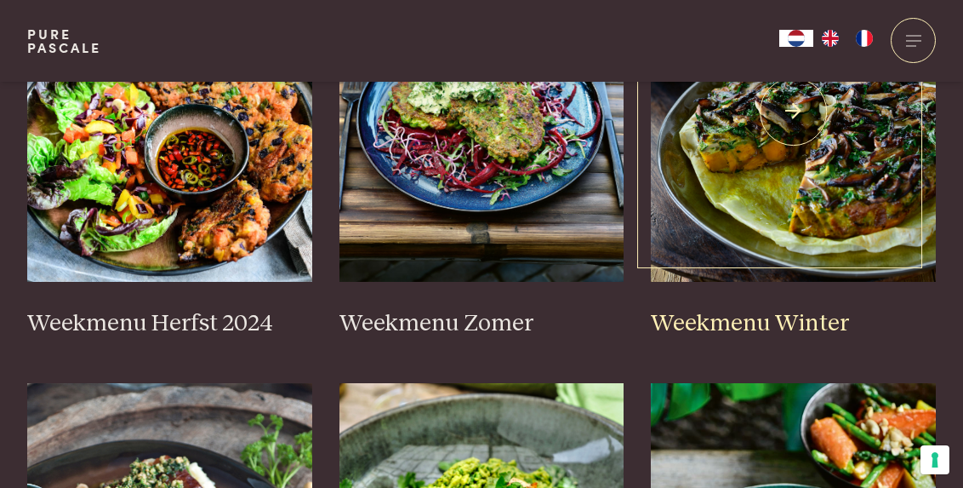
scroll to position [609, 0]
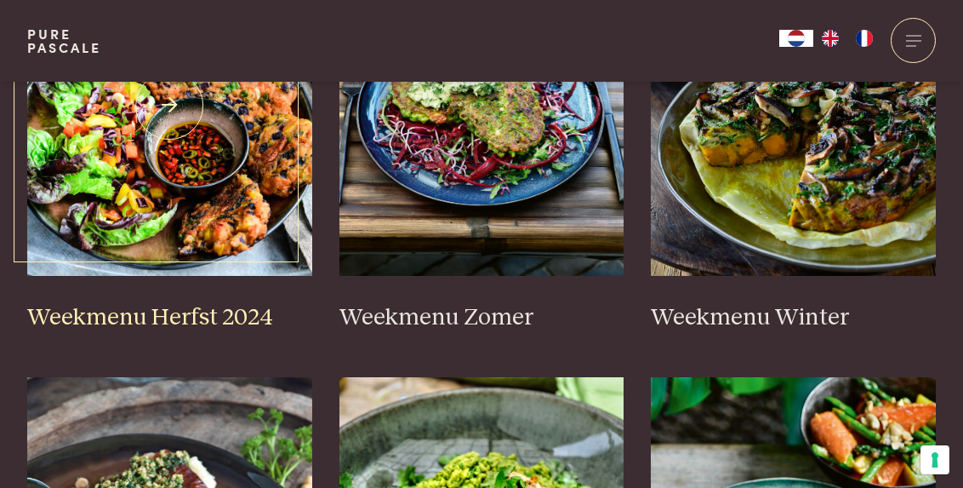
click at [183, 217] on img at bounding box center [169, 105] width 285 height 340
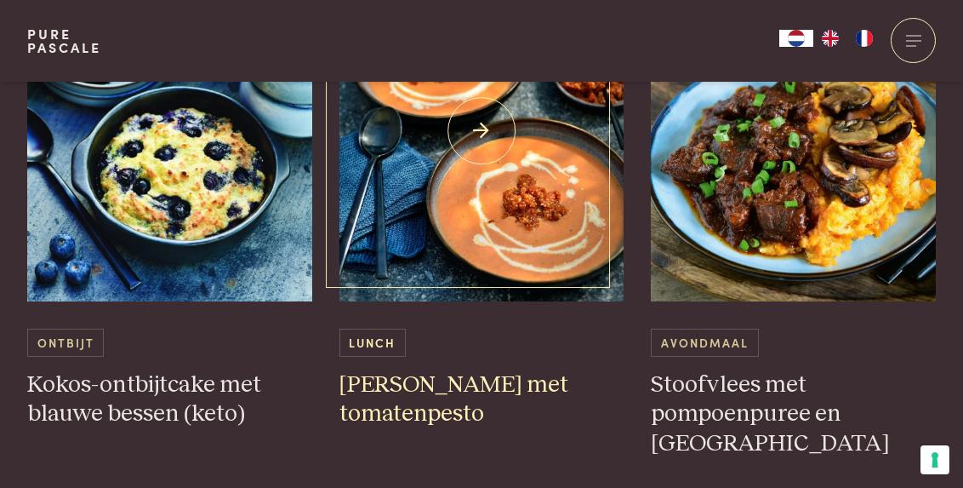
scroll to position [4406, 0]
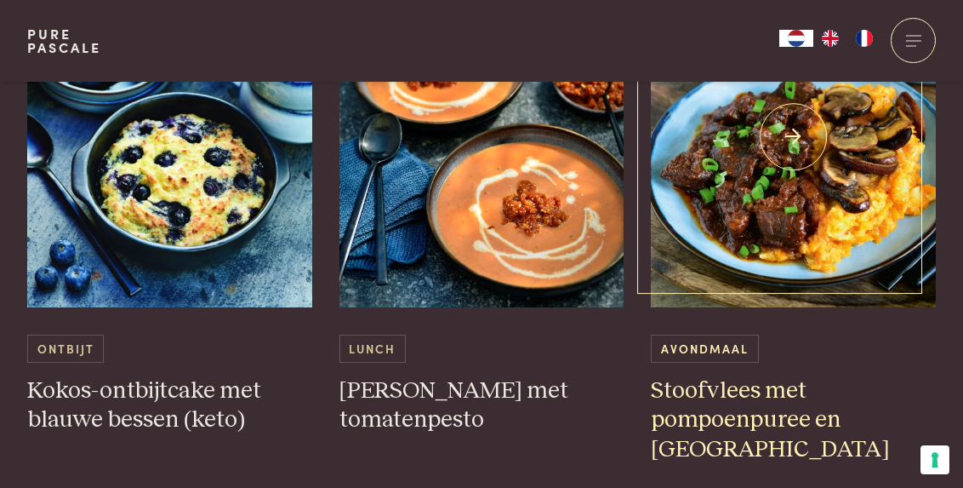
click at [710, 380] on h3 "Stoofvlees met pompoenpuree en champignons" at bounding box center [793, 420] width 285 height 89
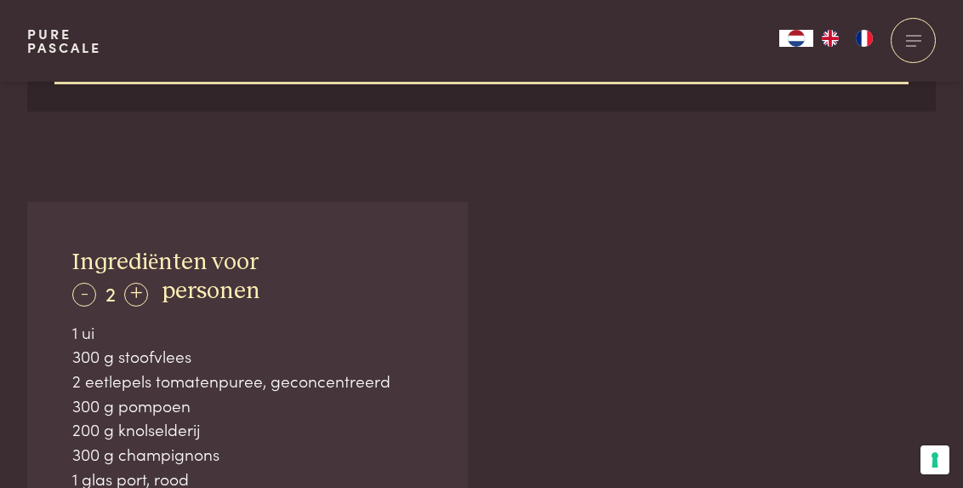
scroll to position [965, 0]
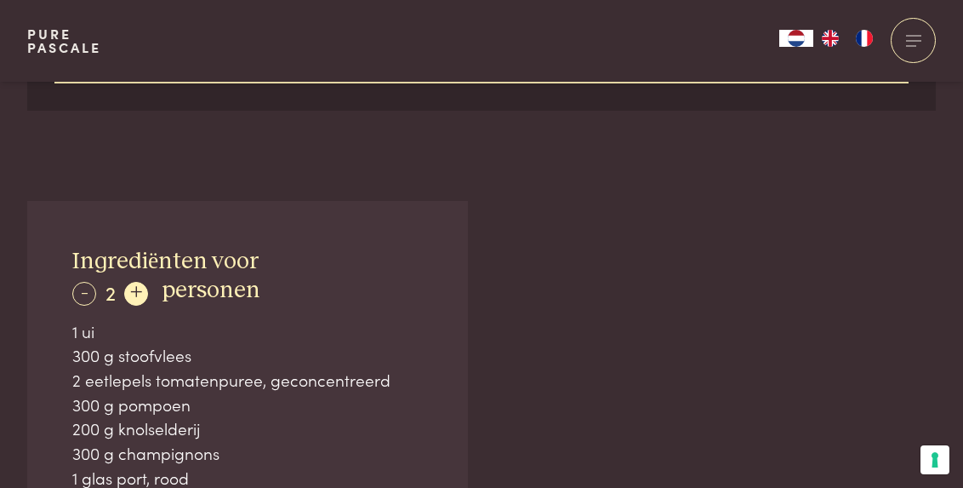
click at [137, 294] on div "+" at bounding box center [136, 294] width 24 height 24
click at [137, 294] on div "+" at bounding box center [137, 294] width 24 height 24
click at [137, 294] on div "+" at bounding box center [138, 294] width 24 height 24
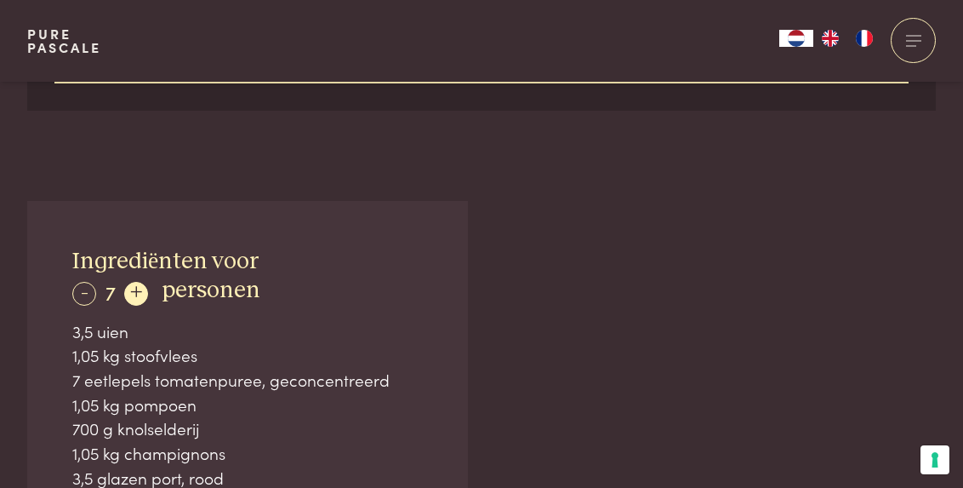
click at [137, 294] on div "+" at bounding box center [136, 294] width 24 height 24
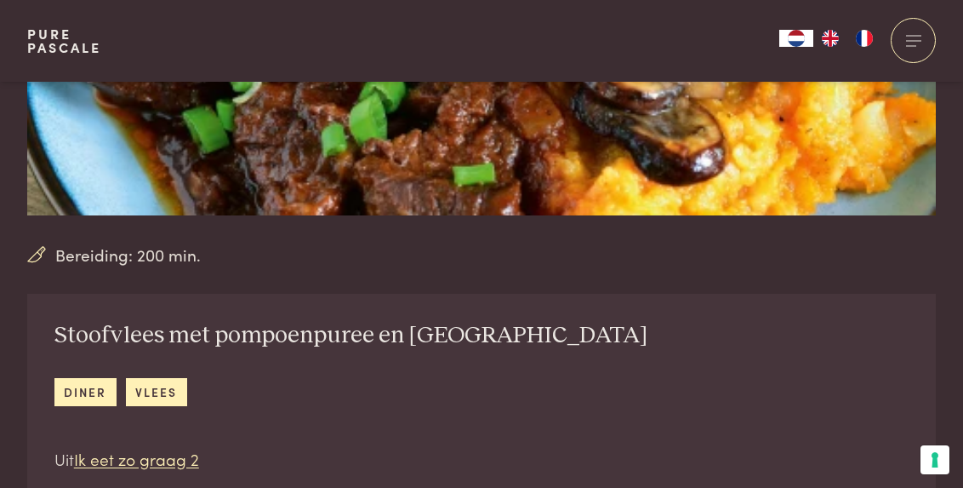
scroll to position [415, 0]
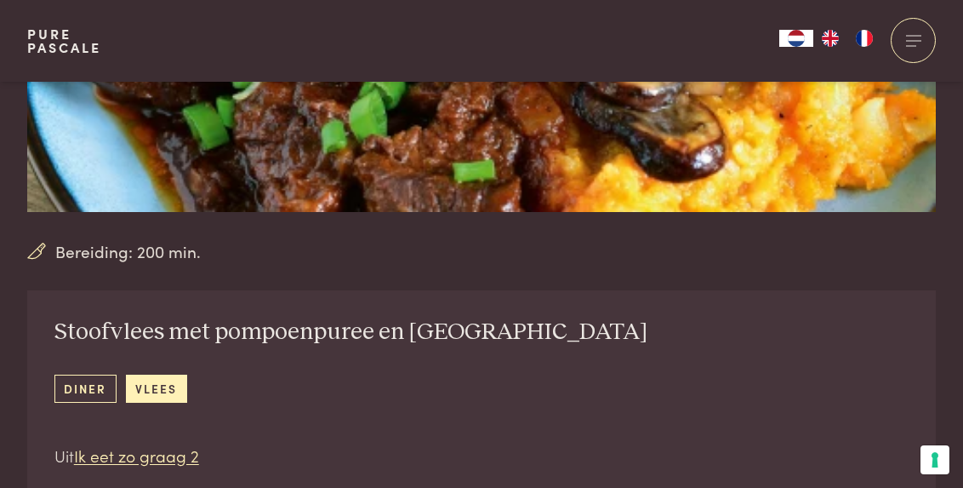
click at [98, 380] on link "diner" at bounding box center [85, 389] width 62 height 28
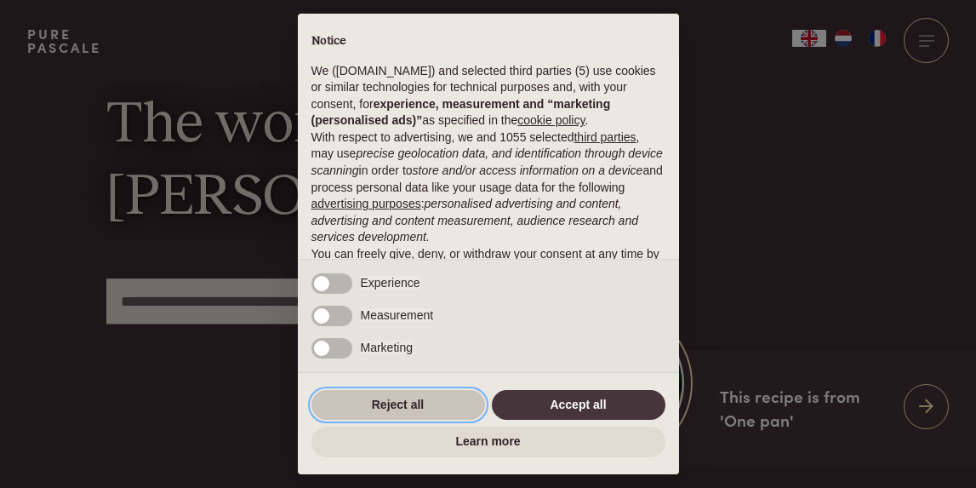
click at [439, 408] on button "Reject all" at bounding box center [399, 405] width 174 height 31
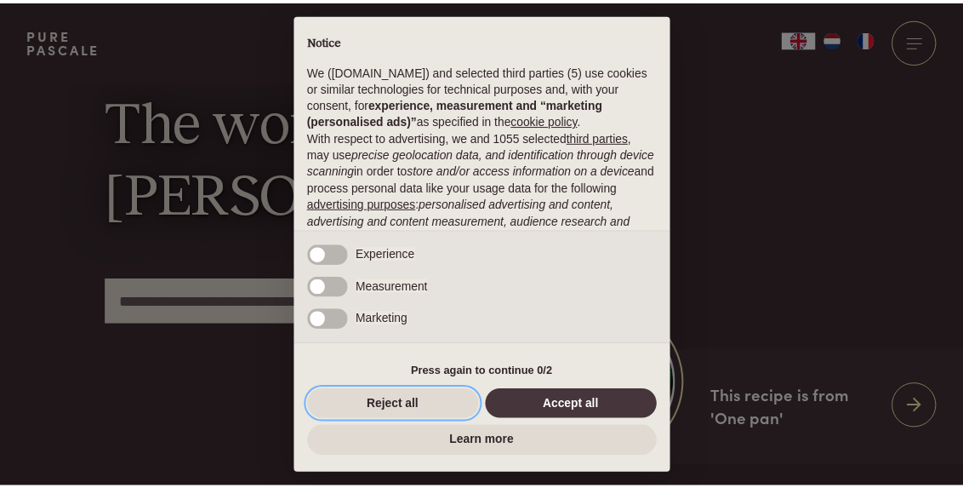
scroll to position [136, 0]
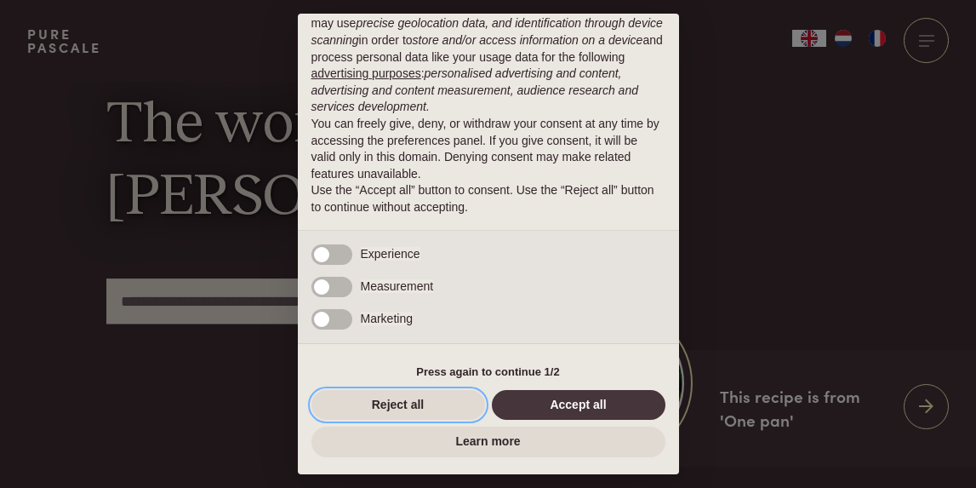
click at [439, 407] on button "Reject all" at bounding box center [399, 405] width 174 height 31
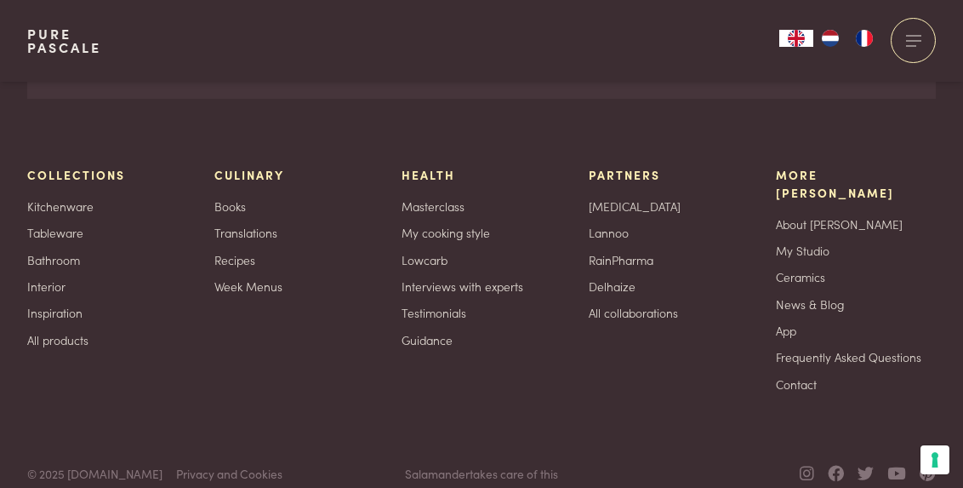
scroll to position [4750, 0]
click at [836, 37] on img "NL" at bounding box center [830, 38] width 20 height 17
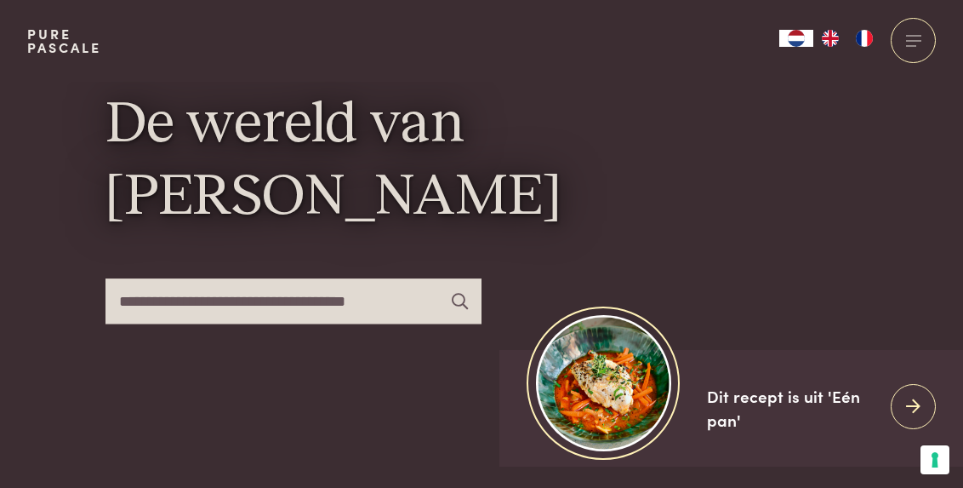
click at [412, 301] on input "text" at bounding box center [294, 300] width 376 height 45
type input "**********"
click at [457, 300] on icon at bounding box center [460, 301] width 16 height 16
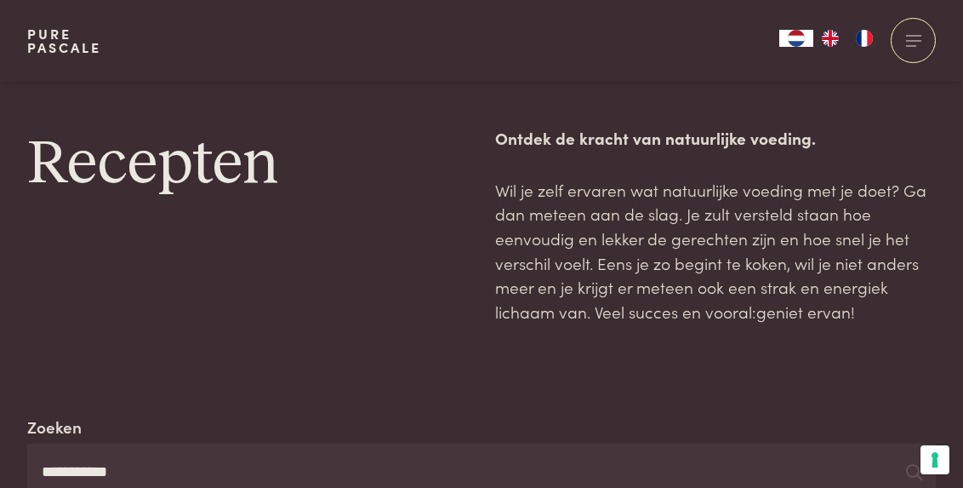
scroll to position [87, 0]
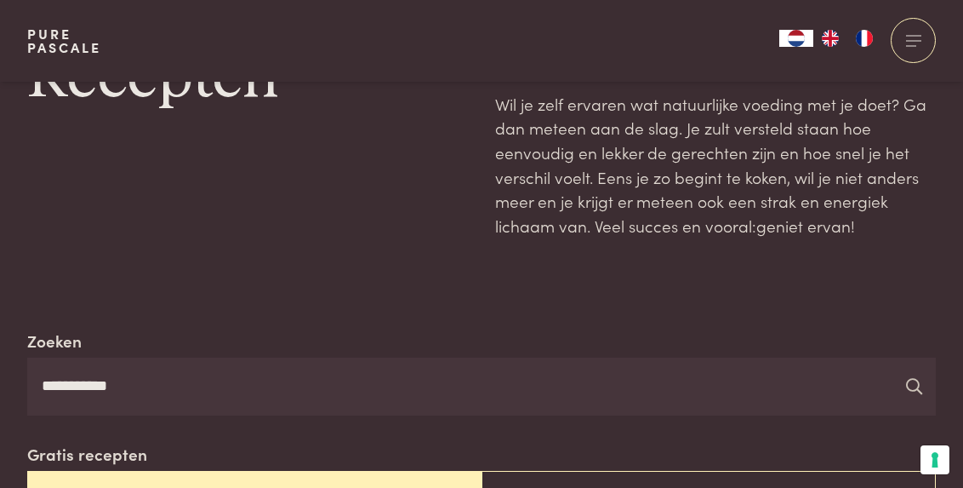
click at [917, 380] on icon at bounding box center [914, 386] width 16 height 16
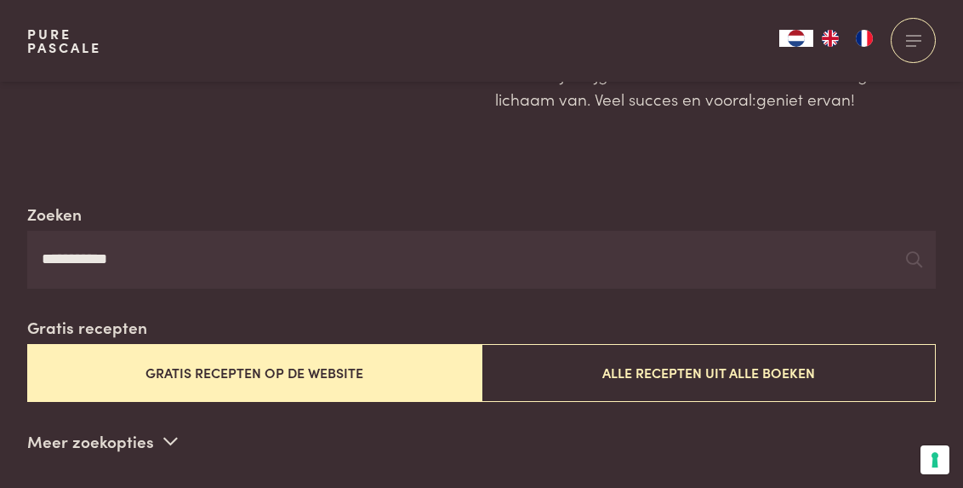
scroll to position [218, 0]
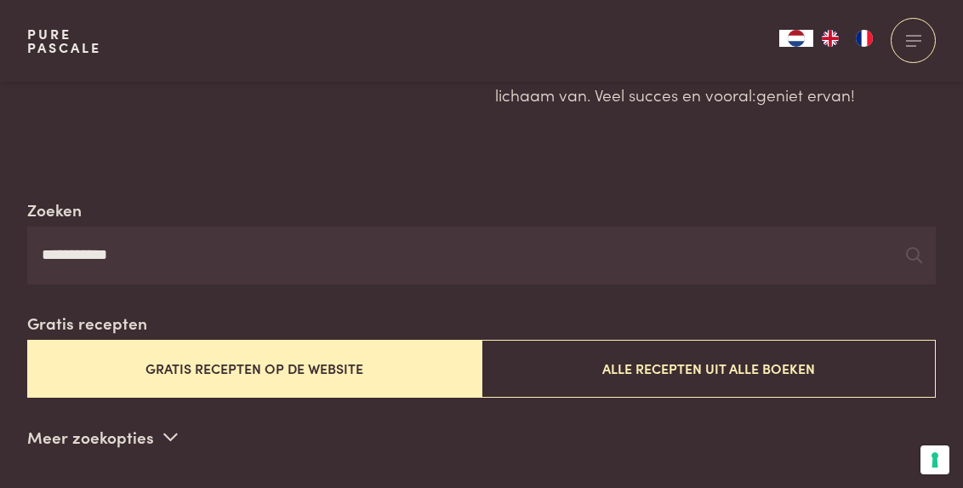
click at [400, 369] on button "Gratis recepten op de website" at bounding box center [254, 368] width 455 height 57
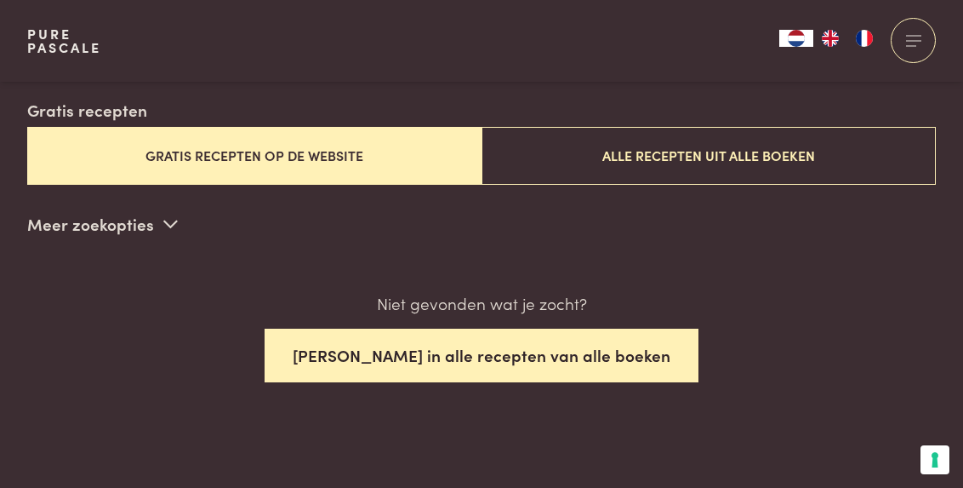
scroll to position [432, 0]
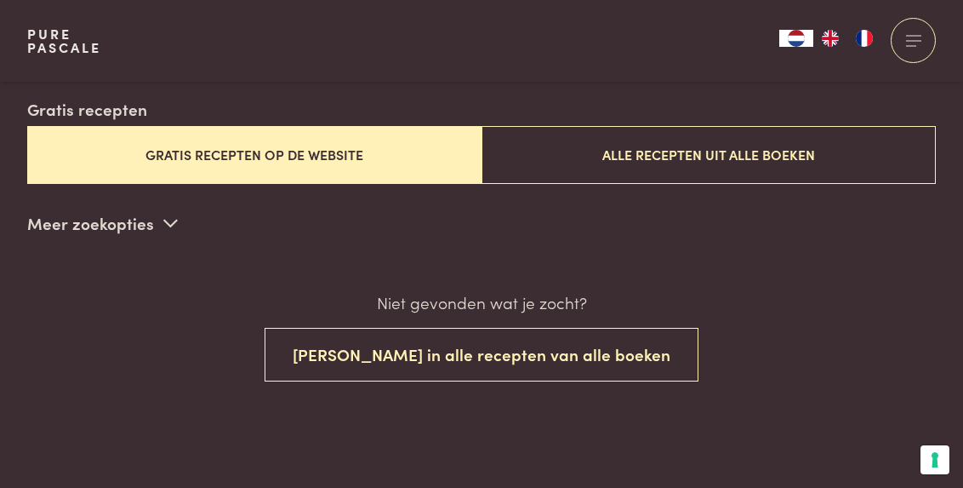
click at [167, 217] on icon at bounding box center [170, 222] width 14 height 16
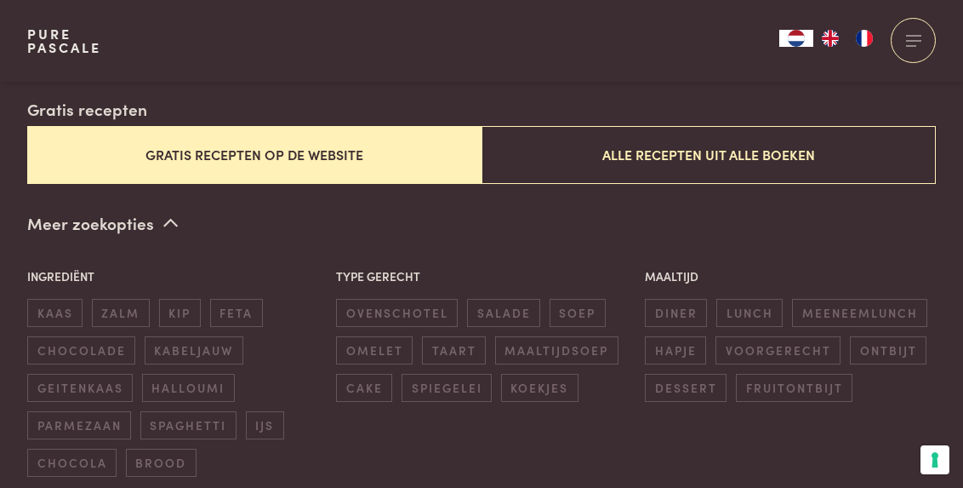
click at [345, 168] on button "Gratis recepten op de website" at bounding box center [254, 154] width 455 height 57
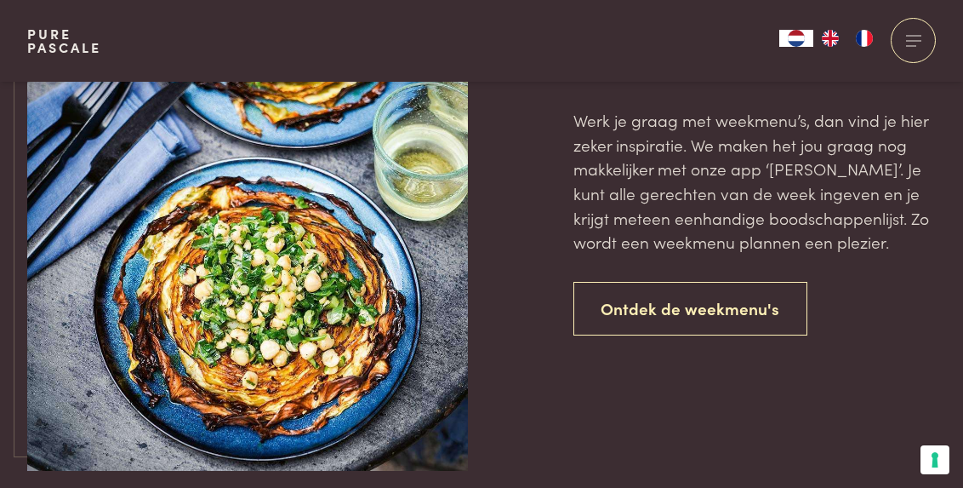
scroll to position [1490, 0]
